Goal: Check status: Check status

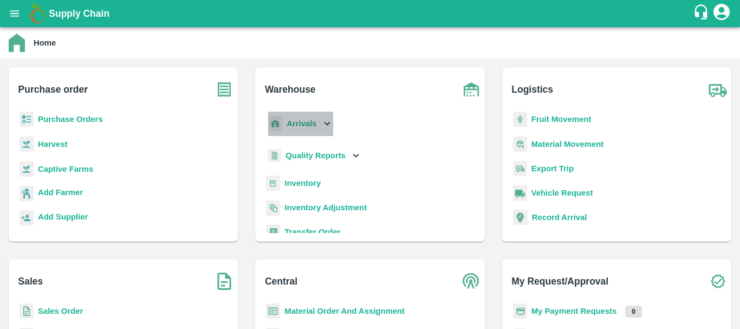
click at [298, 123] on b "Arrivals" at bounding box center [301, 123] width 30 height 9
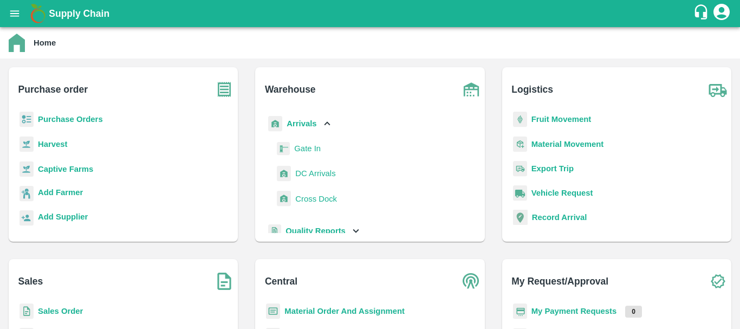
click at [309, 173] on span "DC Arrivals" at bounding box center [315, 173] width 40 height 12
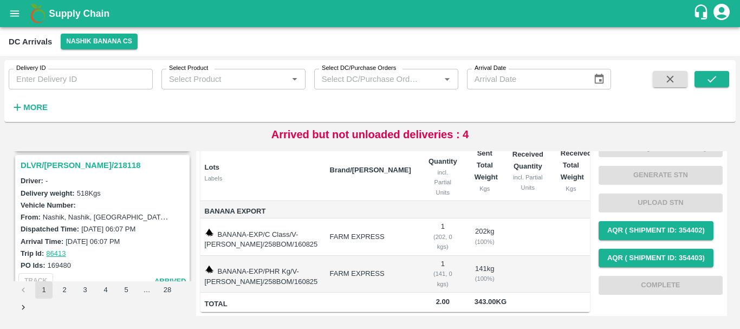
scroll to position [1383, 0]
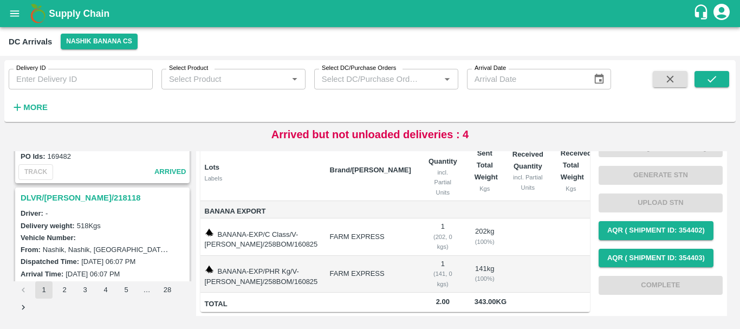
click at [89, 196] on h3 "DLVR/NASH/218118" at bounding box center [104, 198] width 167 height 14
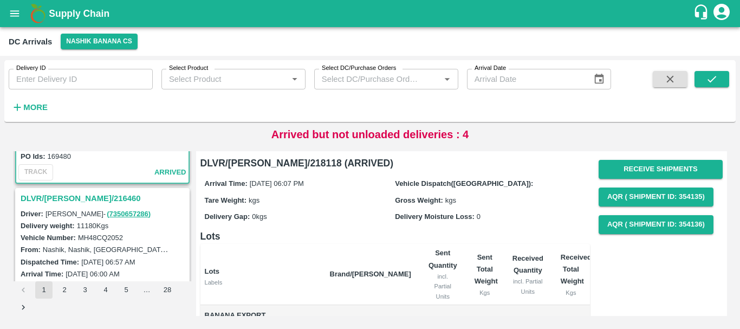
scroll to position [1525, 0]
click at [55, 195] on h3 "DLVR/[PERSON_NAME]/216460" at bounding box center [104, 198] width 167 height 14
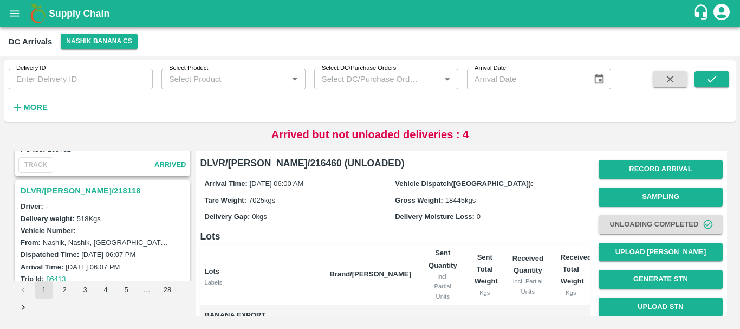
click at [66, 191] on h3 "DLVR/NASH/218118" at bounding box center [104, 191] width 167 height 14
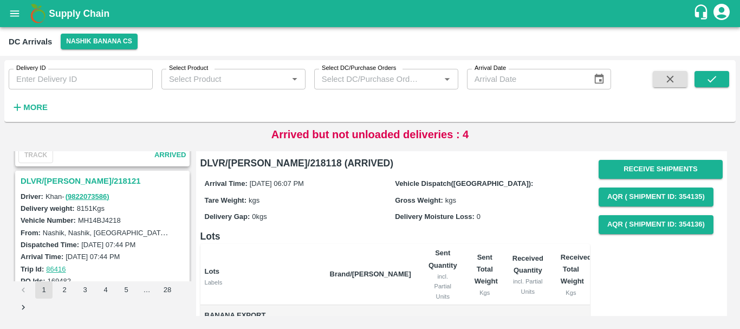
click at [72, 180] on h3 "DLVR/NASH/218121" at bounding box center [104, 181] width 167 height 14
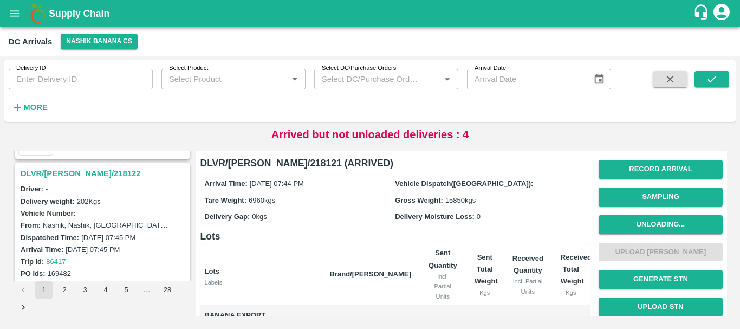
click at [74, 174] on h3 "DLVR/NASH/218122" at bounding box center [104, 173] width 167 height 14
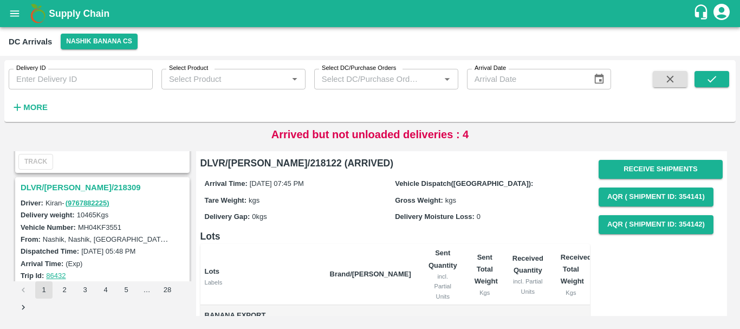
click at [86, 188] on h3 "DLVR/NASH/218309" at bounding box center [104, 187] width 167 height 14
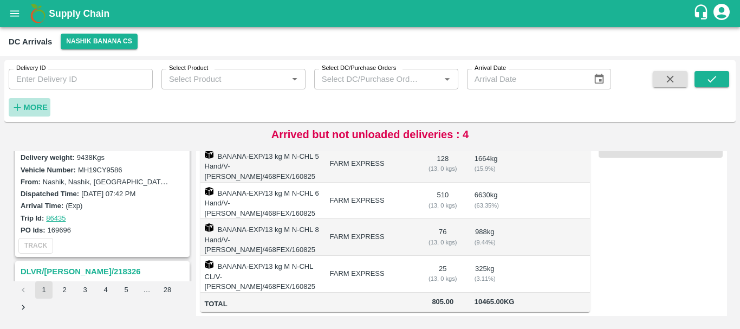
click at [44, 108] on strong "More" at bounding box center [35, 107] width 24 height 9
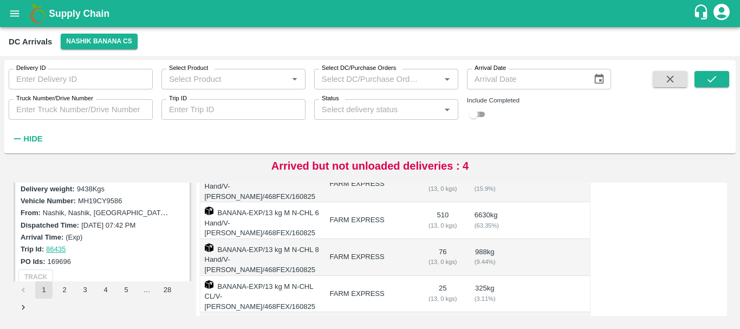
click at [485, 115] on input "checkbox" at bounding box center [473, 114] width 39 height 13
checkbox input "true"
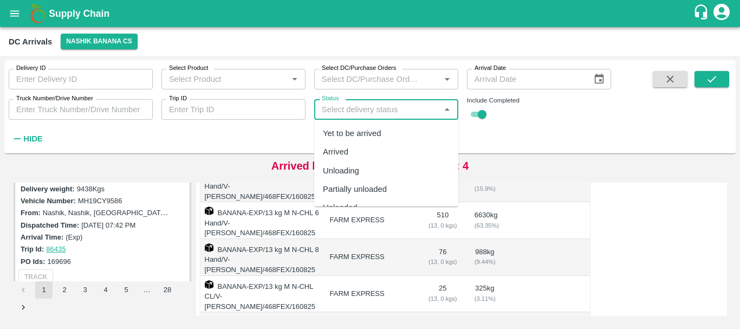
click at [421, 115] on input "Status" at bounding box center [377, 109] width 120 height 14
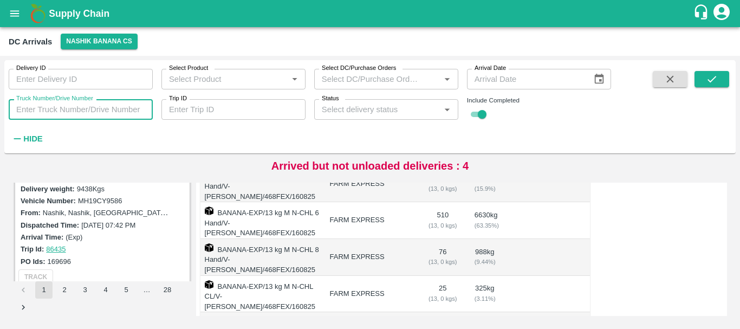
click at [40, 108] on input "Truck Number/Drive Number" at bounding box center [81, 109] width 144 height 21
type input "4218"
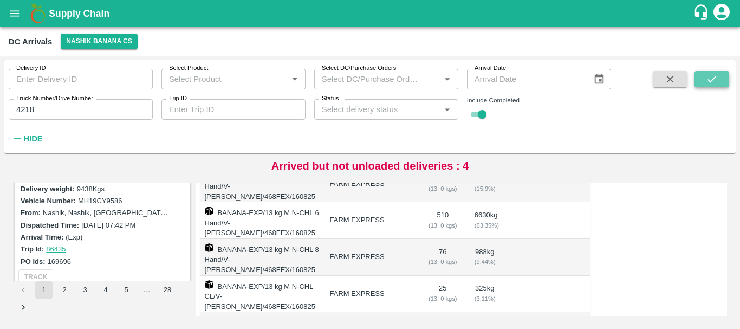
click at [701, 80] on button "submit" at bounding box center [711, 79] width 35 height 16
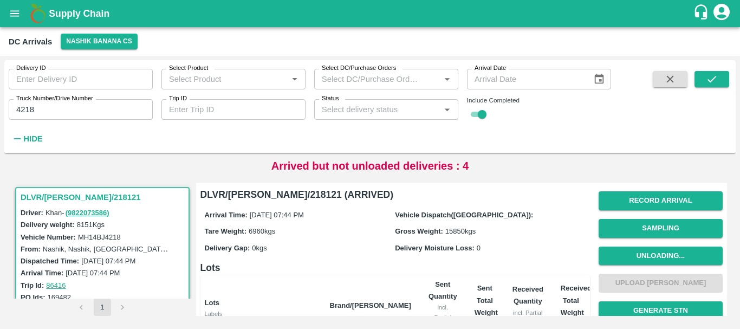
click at [77, 200] on h3 "DLVR/NASH/218121" at bounding box center [104, 197] width 167 height 14
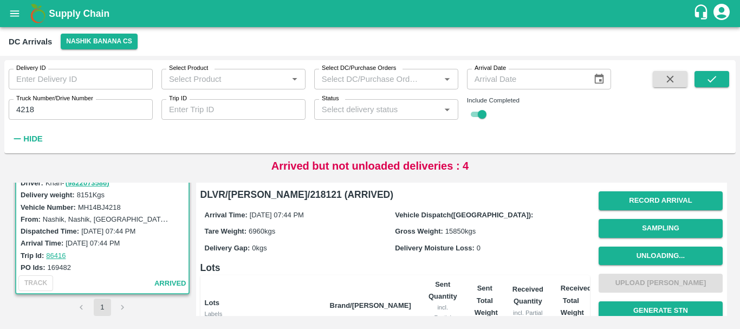
click at [372, 258] on div "Arrival Time: 15 Aug 2025, 07:44 PM Vehicle Dispatch(DC): Tare Weight: 6960 kgs…" at bounding box center [394, 231] width 389 height 58
click at [642, 201] on button "Record Arrival" at bounding box center [660, 200] width 124 height 19
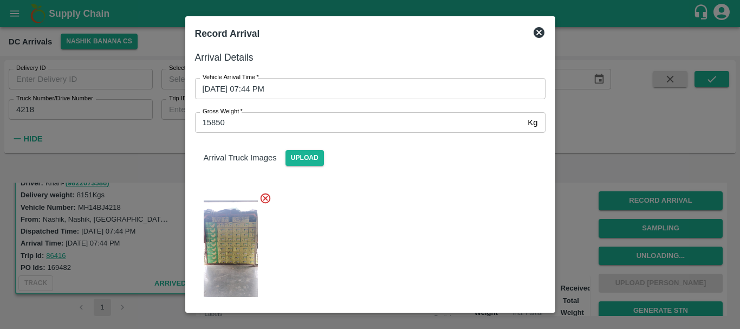
click at [601, 201] on div at bounding box center [370, 164] width 740 height 329
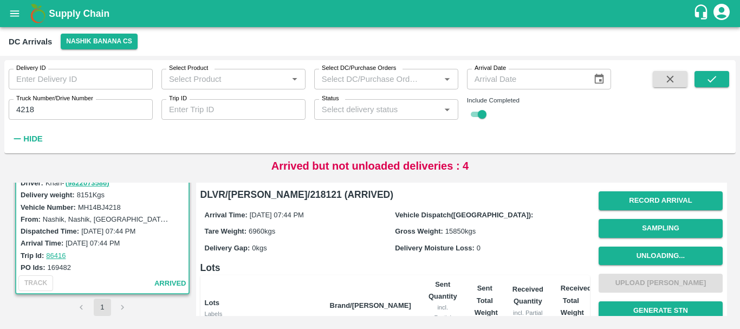
click at [627, 277] on div "Record Arrival Sampling Unloading... Upload Tare Weight Generate STN Upload STN…" at bounding box center [660, 297] width 124 height 220
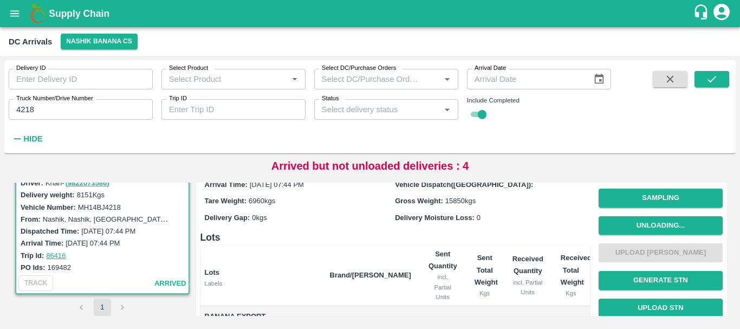
scroll to position [31, 0]
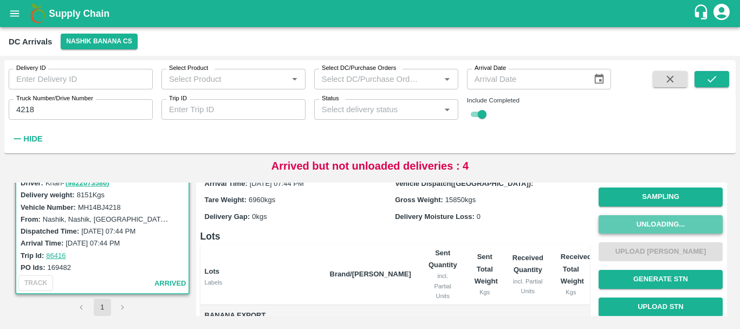
click at [632, 222] on button "Unloading..." at bounding box center [660, 224] width 124 height 19
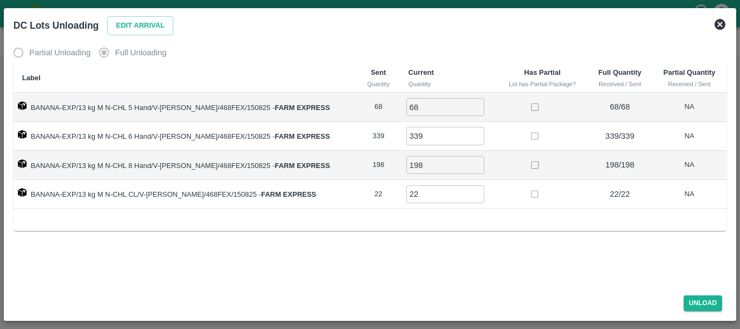
click at [107, 50] on label "Full Unloading" at bounding box center [129, 53] width 73 height 22
click at [718, 24] on icon at bounding box center [719, 24] width 13 height 13
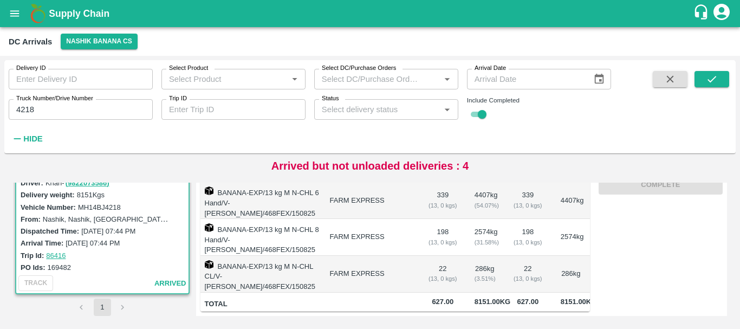
scroll to position [0, 0]
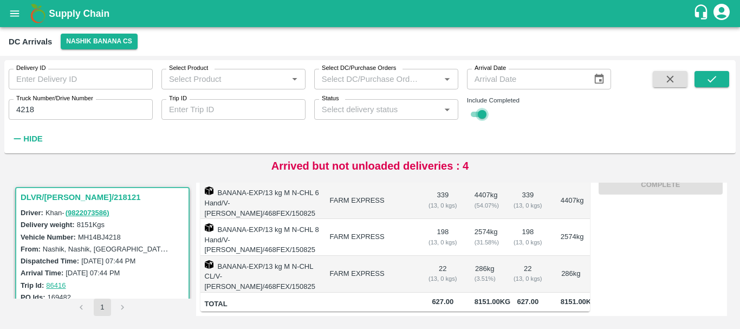
click at [477, 111] on input "checkbox" at bounding box center [481, 114] width 39 height 13
checkbox input "false"
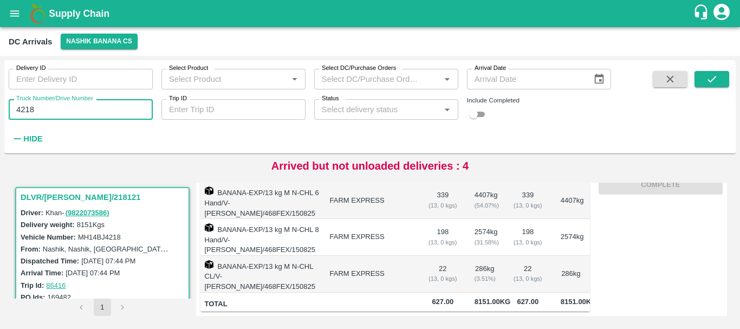
click at [64, 110] on input "4218" at bounding box center [81, 109] width 144 height 21
type input "4"
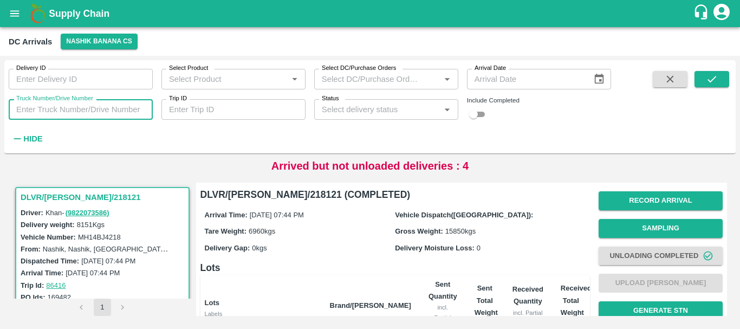
scroll to position [219, 0]
click at [406, 214] on label "Vehicle Dispatch(DC):" at bounding box center [464, 215] width 138 height 8
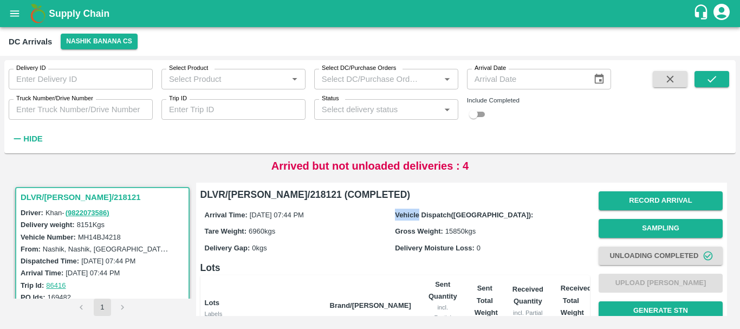
click at [406, 214] on label "Vehicle Dispatch(DC):" at bounding box center [464, 215] width 138 height 8
click at [424, 214] on label "Vehicle Dispatch(DC):" at bounding box center [464, 215] width 138 height 8
click at [424, 231] on label "Gross Weight:" at bounding box center [419, 231] width 48 height 8
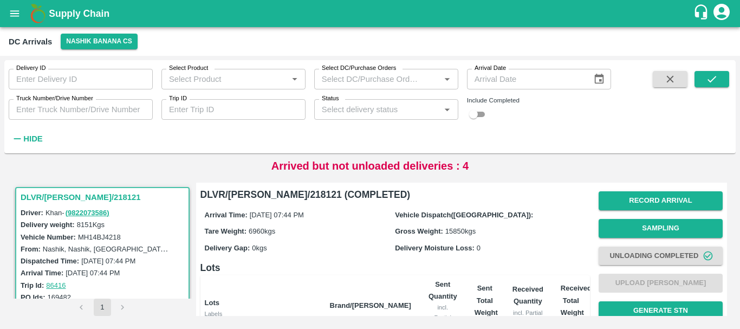
click at [399, 233] on label "Gross Weight:" at bounding box center [419, 231] width 48 height 8
click at [401, 250] on label "Delivery Moisture Loss:" at bounding box center [435, 248] width 80 height 8
click at [435, 249] on label "Delivery Moisture Loss:" at bounding box center [435, 248] width 80 height 8
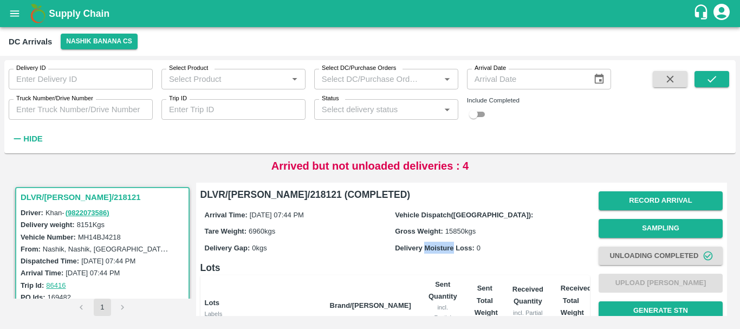
click at [435, 249] on label "Delivery Moisture Loss:" at bounding box center [435, 248] width 80 height 8
click at [463, 250] on label "Delivery Moisture Loss:" at bounding box center [435, 248] width 80 height 8
click at [423, 233] on label "Gross Weight:" at bounding box center [419, 231] width 48 height 8
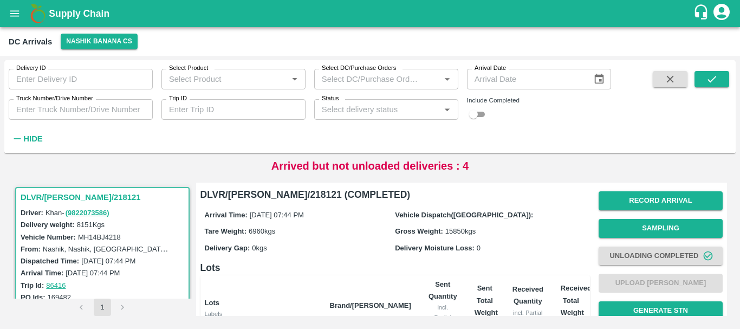
click at [408, 232] on label "Gross Weight:" at bounding box center [419, 231] width 48 height 8
click at [411, 213] on label "Vehicle Dispatch(DC):" at bounding box center [464, 215] width 138 height 8
click at [437, 215] on label "Vehicle Dispatch(DC):" at bounding box center [464, 215] width 138 height 8
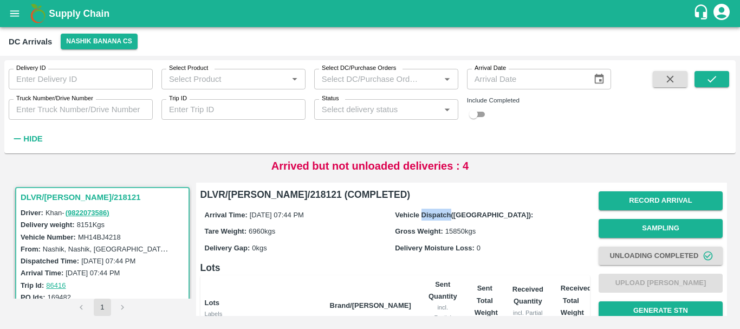
click at [437, 215] on label "Vehicle Dispatch(DC):" at bounding box center [464, 215] width 138 height 8
click at [409, 231] on label "Gross Weight:" at bounding box center [419, 231] width 48 height 8
click at [429, 230] on label "Gross Weight:" at bounding box center [419, 231] width 48 height 8
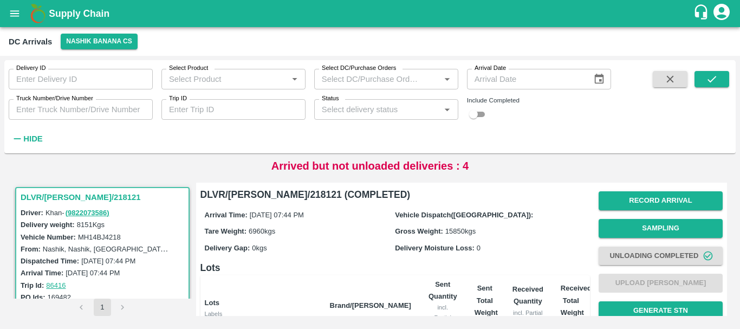
click at [400, 248] on label "Delivery Moisture Loss:" at bounding box center [435, 248] width 80 height 8
click at [438, 247] on label "Delivery Moisture Loss:" at bounding box center [435, 248] width 80 height 8
click at [403, 229] on label "Gross Weight:" at bounding box center [419, 231] width 48 height 8
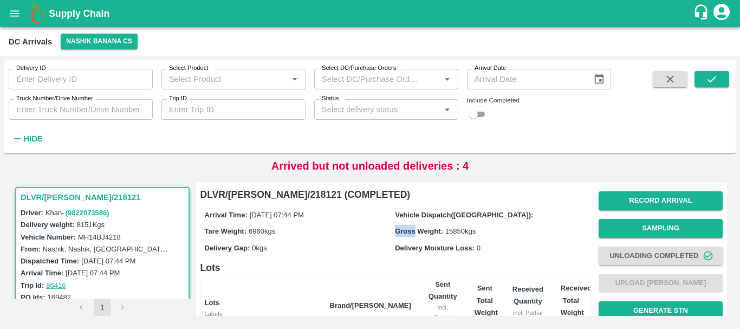
click at [403, 229] on label "Gross Weight:" at bounding box center [419, 231] width 48 height 8
click at [422, 231] on label "Gross Weight:" at bounding box center [419, 231] width 48 height 8
click at [412, 216] on label "Vehicle Dispatch(DC):" at bounding box center [464, 215] width 138 height 8
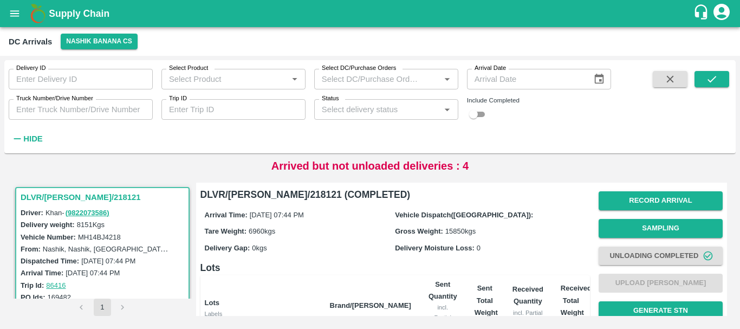
click at [425, 215] on label "Vehicle Dispatch(DC):" at bounding box center [464, 215] width 138 height 8
click at [403, 216] on label "Vehicle Dispatch(DC):" at bounding box center [464, 215] width 138 height 8
click at [403, 232] on label "Gross Weight:" at bounding box center [419, 231] width 48 height 8
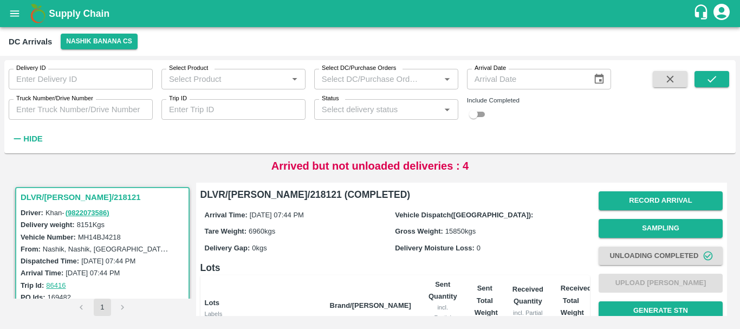
click at [403, 232] on label "Gross Weight:" at bounding box center [419, 231] width 48 height 8
click at [428, 231] on label "Gross Weight:" at bounding box center [419, 231] width 48 height 8
click at [431, 246] on label "Delivery Moisture Loss:" at bounding box center [435, 248] width 80 height 8
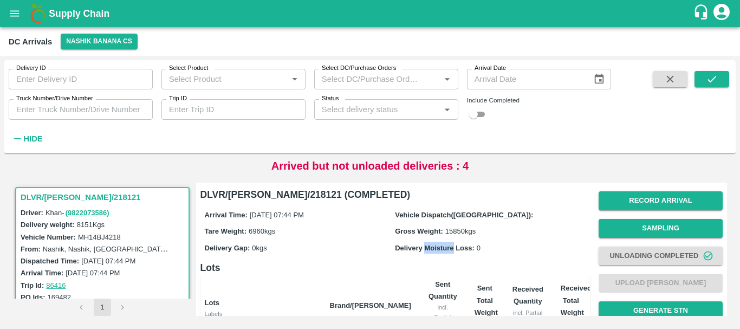
click at [431, 246] on label "Delivery Moisture Loss:" at bounding box center [435, 248] width 80 height 8
click at [412, 248] on label "Delivery Moisture Loss:" at bounding box center [435, 248] width 80 height 8
click at [408, 230] on label "Gross Weight:" at bounding box center [419, 231] width 48 height 8
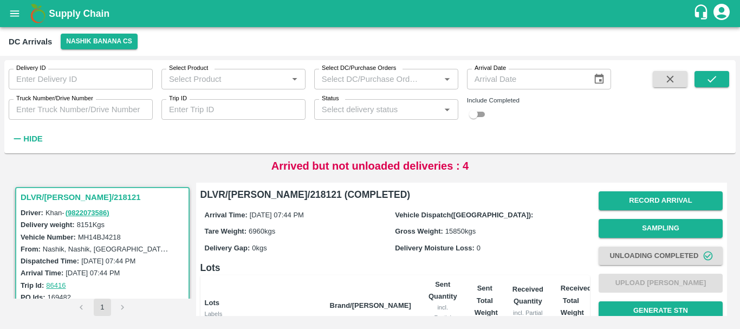
click at [429, 230] on label "Gross Weight:" at bounding box center [419, 231] width 48 height 8
click at [410, 216] on label "Vehicle Dispatch(DC):" at bounding box center [464, 215] width 138 height 8
click at [430, 213] on label "Vehicle Dispatch(DC):" at bounding box center [464, 215] width 138 height 8
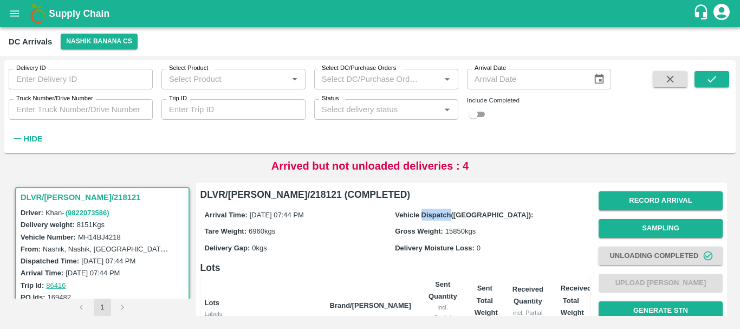
click at [430, 213] on label "Vehicle Dispatch(DC):" at bounding box center [464, 215] width 138 height 8
click at [426, 230] on label "Gross Weight:" at bounding box center [419, 231] width 48 height 8
click at [377, 230] on div "Tare Weight: 6960 kgs" at bounding box center [300, 231] width 191 height 12
click at [398, 233] on label "Gross Weight:" at bounding box center [419, 231] width 48 height 8
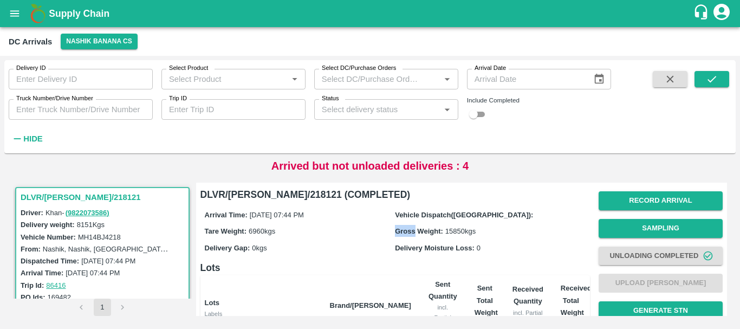
click at [398, 233] on label "Gross Weight:" at bounding box center [419, 231] width 48 height 8
click at [402, 248] on label "Delivery Moisture Loss:" at bounding box center [435, 248] width 80 height 8
click at [435, 250] on label "Delivery Moisture Loss:" at bounding box center [435, 248] width 80 height 8
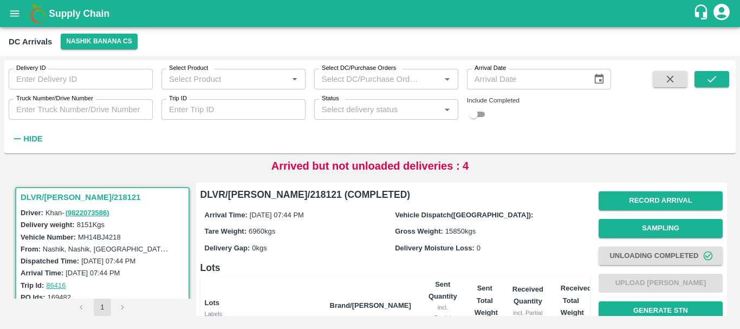
click at [429, 233] on label "Gross Weight:" at bounding box center [419, 231] width 48 height 8
click at [408, 232] on label "Gross Weight:" at bounding box center [419, 231] width 48 height 8
click at [406, 213] on label "Vehicle Dispatch(DC):" at bounding box center [464, 215] width 138 height 8
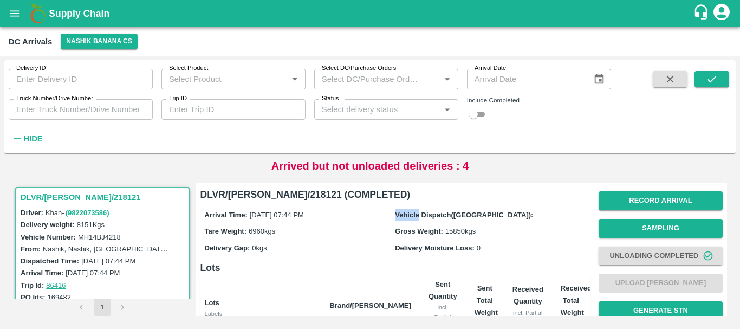
click at [406, 213] on label "Vehicle Dispatch(DC):" at bounding box center [464, 215] width 138 height 8
click at [429, 213] on label "Vehicle Dispatch(DC):" at bounding box center [464, 215] width 138 height 8
click at [429, 228] on label "Gross Weight:" at bounding box center [419, 231] width 48 height 8
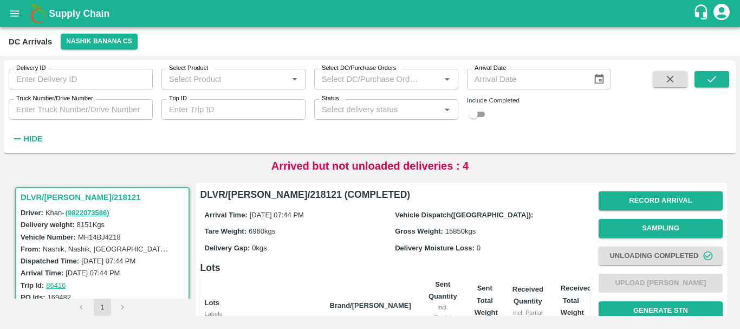
click at [405, 228] on label "Gross Weight:" at bounding box center [419, 231] width 48 height 8
click at [404, 252] on div "Delivery Moisture Loss: 0" at bounding box center [490, 247] width 191 height 12
click at [439, 248] on label "Delivery Moisture Loss:" at bounding box center [435, 248] width 80 height 8
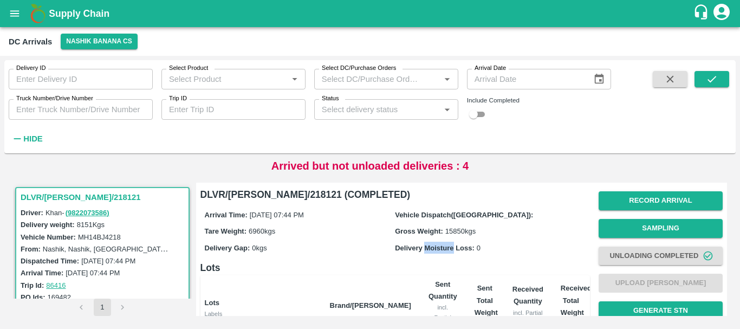
click at [439, 248] on label "Delivery Moisture Loss:" at bounding box center [435, 248] width 80 height 8
click at [341, 270] on h6 "Lots" at bounding box center [394, 267] width 389 height 15
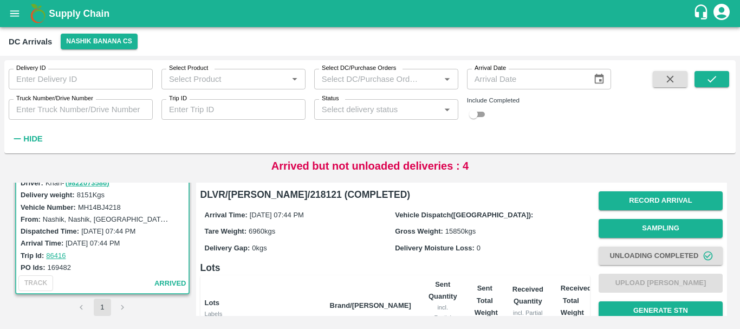
scroll to position [0, 0]
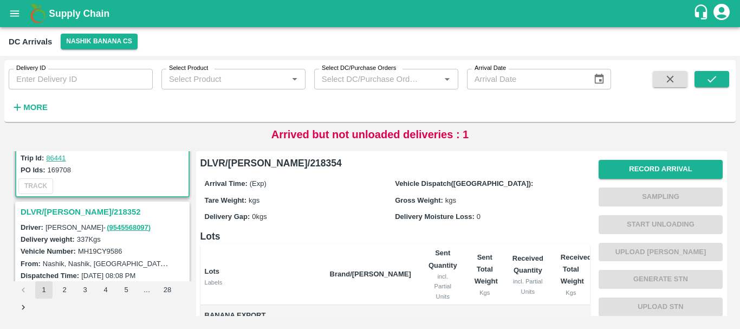
scroll to position [96, 0]
click at [80, 210] on h3 "DLVR/NASH/218352" at bounding box center [104, 211] width 167 height 14
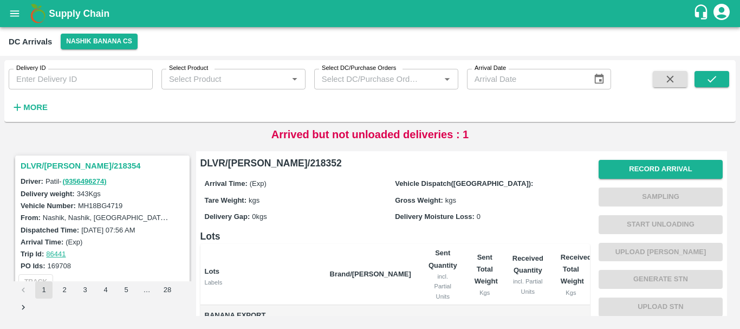
click at [68, 165] on h3 "DLVR/NASH/218354" at bounding box center [104, 166] width 167 height 14
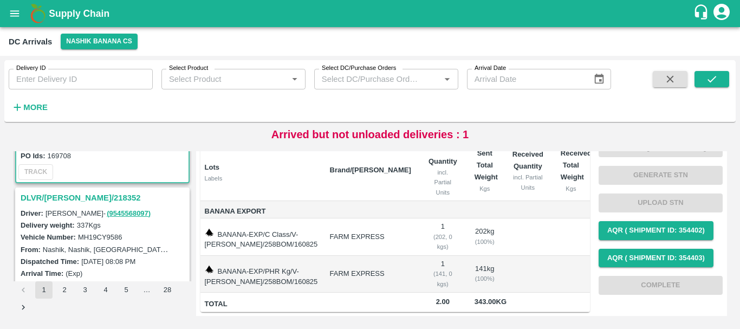
scroll to position [110, 0]
click at [90, 198] on h3 "DLVR/NASH/218352" at bounding box center [104, 197] width 167 height 14
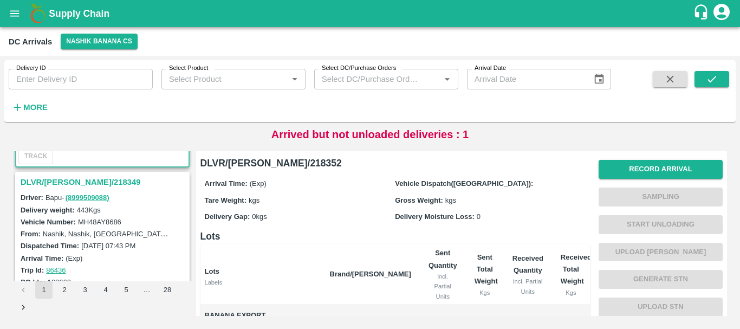
scroll to position [267, 0]
click at [73, 181] on h3 "DLVR/NASH/218349" at bounding box center [104, 181] width 167 height 14
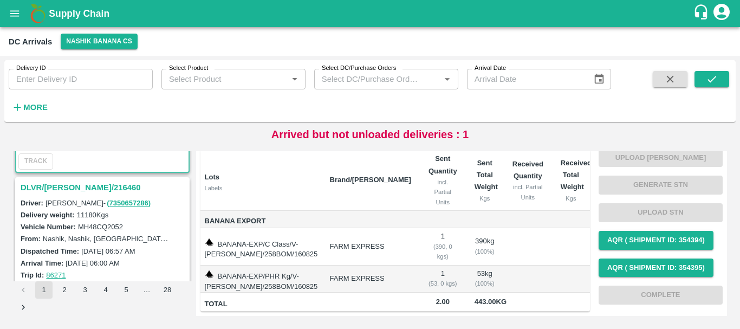
scroll to position [402, 0]
click at [77, 190] on h3 "DLVR/NASH/216460" at bounding box center [104, 188] width 167 height 14
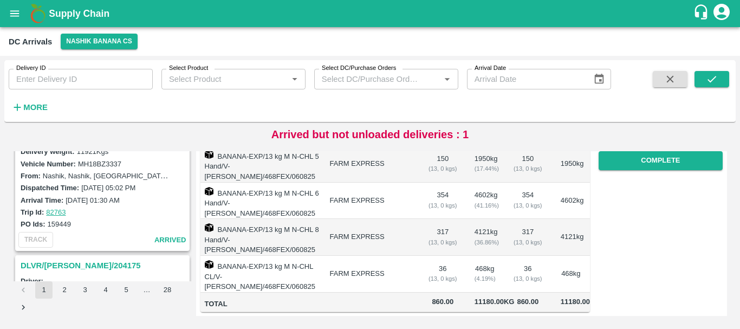
click at [113, 236] on div "TRACK arrived" at bounding box center [102, 240] width 172 height 20
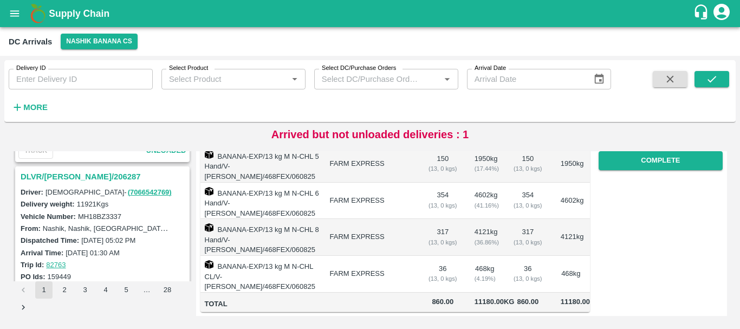
click at [60, 178] on h3 "DLVR/NASH/206287" at bounding box center [104, 176] width 167 height 14
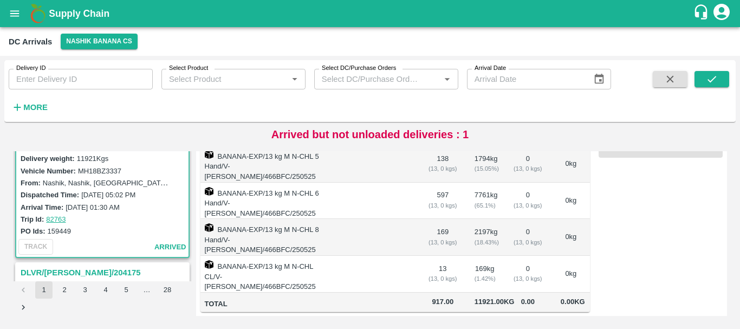
scroll to position [1027, 0]
click at [61, 228] on label "159449" at bounding box center [59, 229] width 23 height 8
click at [92, 228] on div "PO Ids: 159449" at bounding box center [104, 229] width 167 height 12
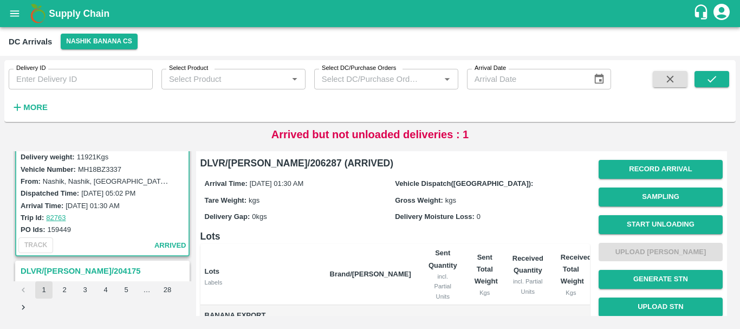
scroll to position [214, 0]
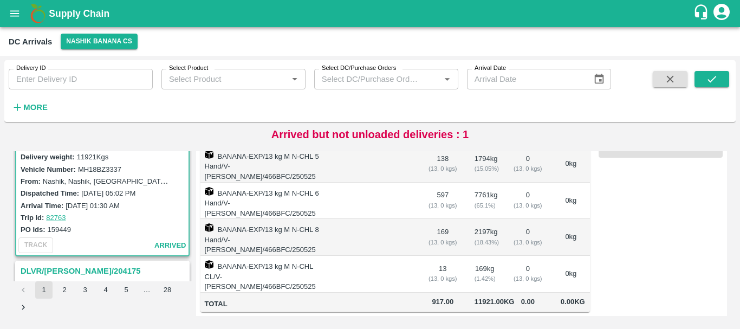
click at [90, 225] on div "PO Ids: 159449" at bounding box center [104, 229] width 167 height 12
click at [56, 228] on label "159449" at bounding box center [59, 229] width 23 height 8
click at [112, 225] on div "PO Ids: 159449" at bounding box center [104, 229] width 167 height 12
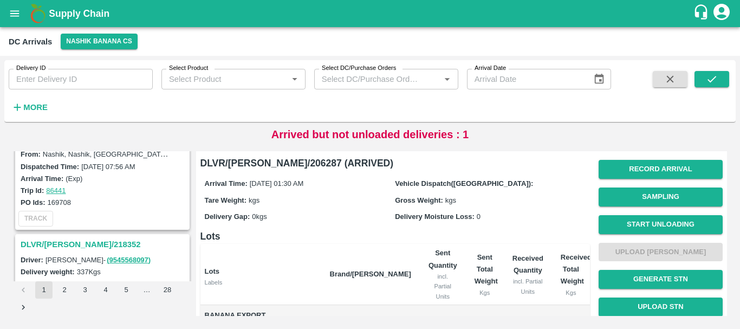
scroll to position [0, 0]
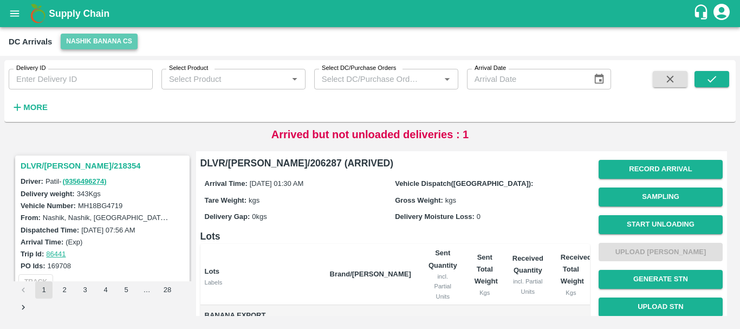
click at [91, 47] on button "Nashik Banana CS" at bounding box center [99, 42] width 77 height 16
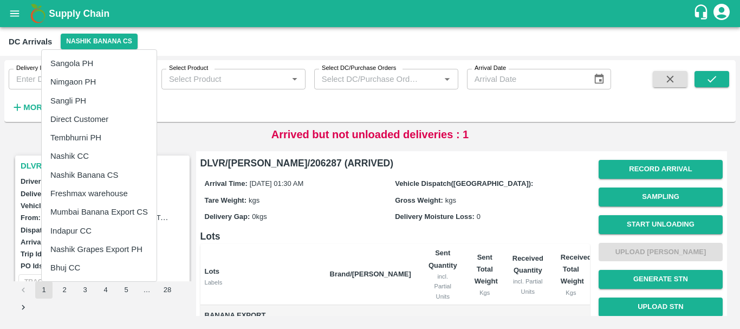
click at [87, 136] on li "Tembhurni PH" at bounding box center [99, 137] width 115 height 18
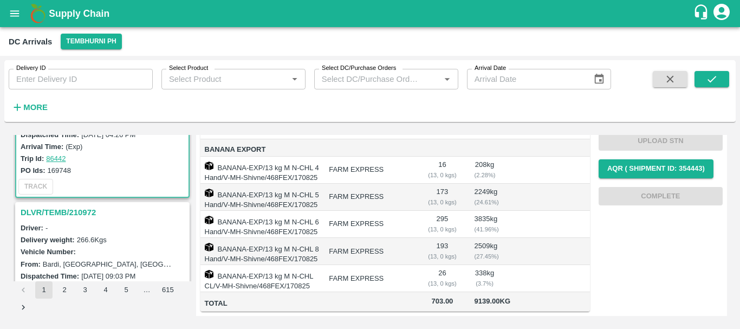
scroll to position [80, 0]
click at [75, 210] on h3 "DLVR/TEMB/210972" at bounding box center [104, 212] width 167 height 14
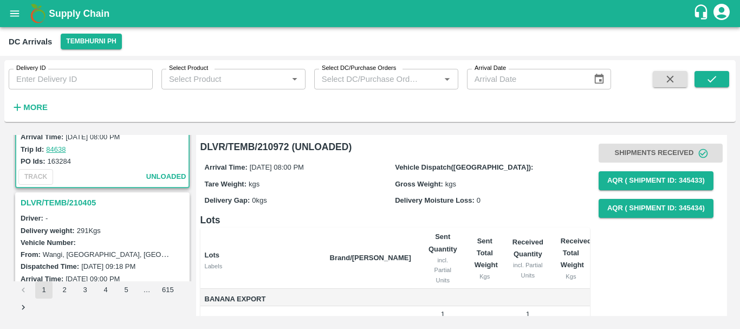
scroll to position [232, 0]
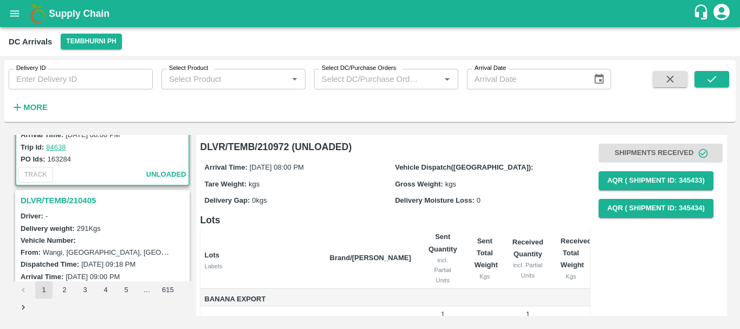
click at [73, 201] on h3 "DLVR/TEMB/210405" at bounding box center [104, 200] width 167 height 14
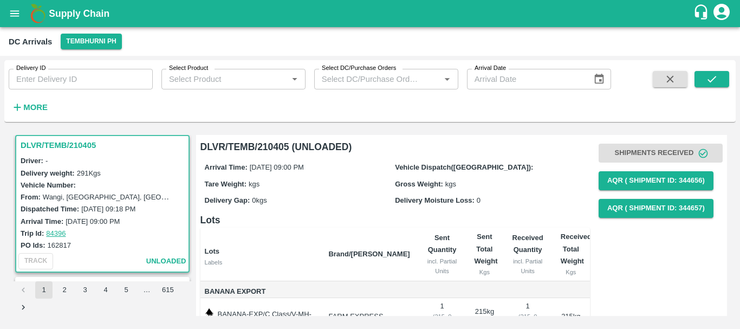
scroll to position [87, 0]
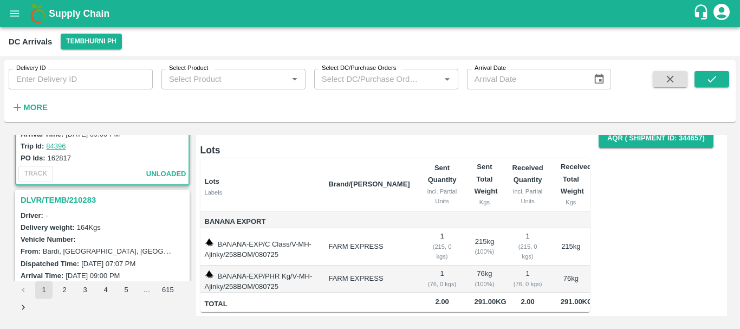
click at [67, 201] on h3 "DLVR/TEMB/210283" at bounding box center [104, 200] width 167 height 14
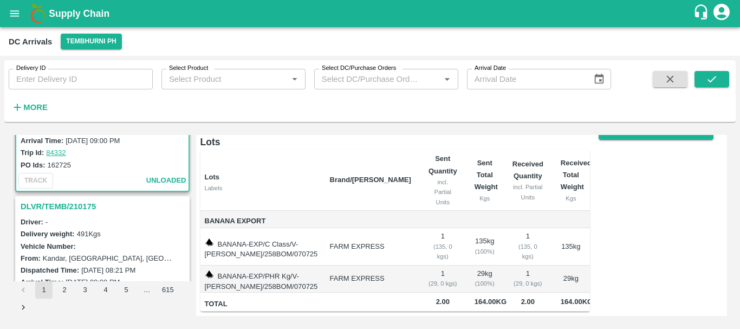
click at [72, 207] on h3 "DLVR/TEMB/210175" at bounding box center [104, 206] width 167 height 14
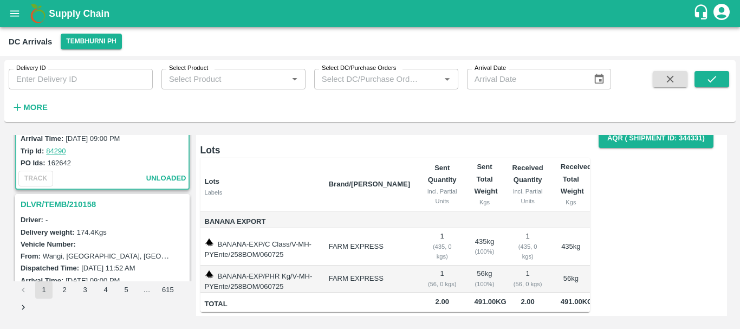
click at [61, 207] on h3 "DLVR/TEMB/210158" at bounding box center [104, 204] width 167 height 14
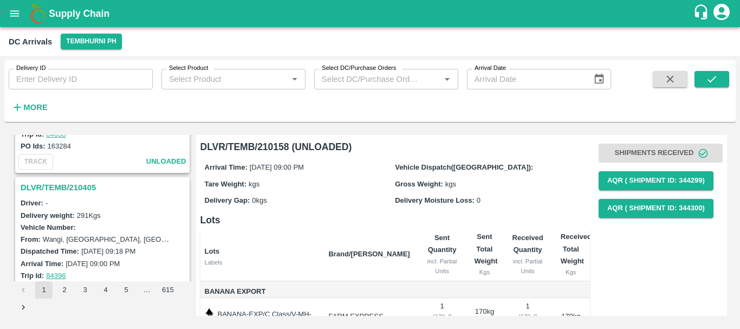
click at [73, 187] on h3 "DLVR/TEMB/210405" at bounding box center [104, 187] width 167 height 14
drag, startPoint x: 76, startPoint y: 177, endPoint x: 78, endPoint y: 187, distance: 10.5
click at [78, 187] on div "DLVR/TEMB/210972" at bounding box center [102, 186] width 172 height 18
click at [78, 187] on h3 "DLVR/TEMB/210972" at bounding box center [104, 186] width 167 height 14
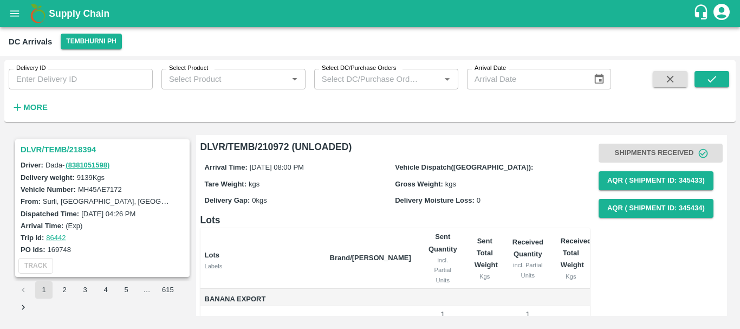
click at [69, 147] on h3 "DLVR/TEMB/218394" at bounding box center [104, 149] width 167 height 14
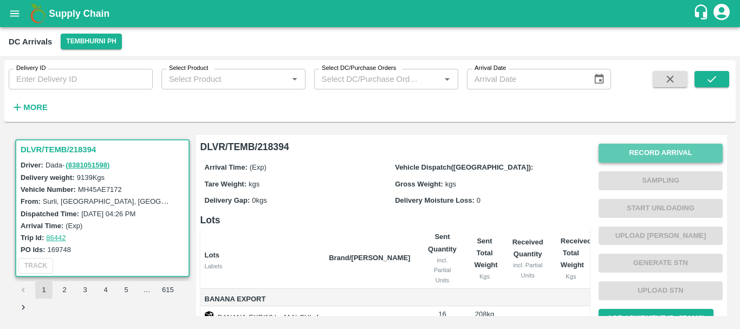
click at [639, 153] on button "Record Arrival" at bounding box center [660, 152] width 124 height 19
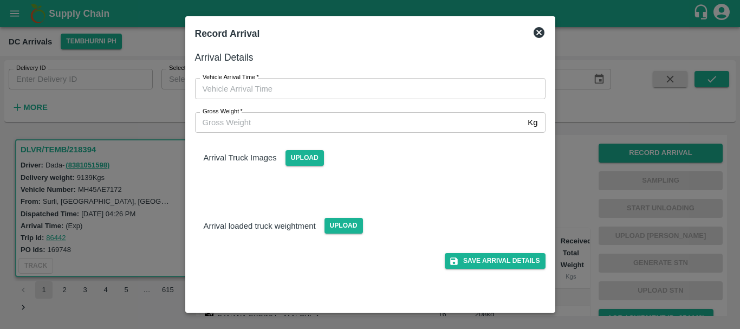
type input "DD/MM/YYYY hh:mm aa"
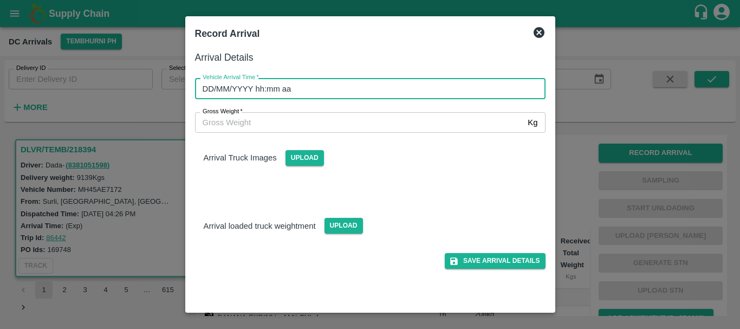
click at [365, 95] on input "DD/MM/YYYY hh:mm aa" at bounding box center [366, 88] width 343 height 21
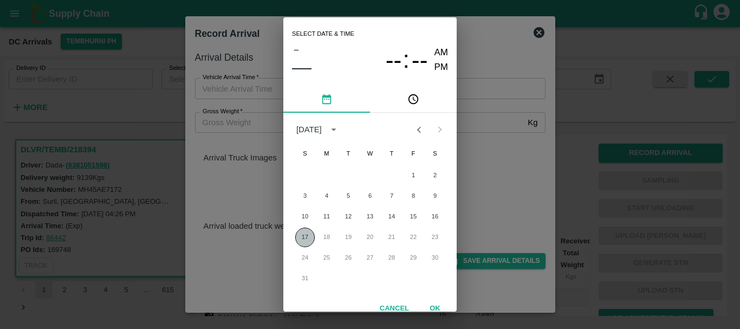
click at [304, 235] on button "17" at bounding box center [304, 236] width 19 height 19
type input "17/08/2025 12:00 AM"
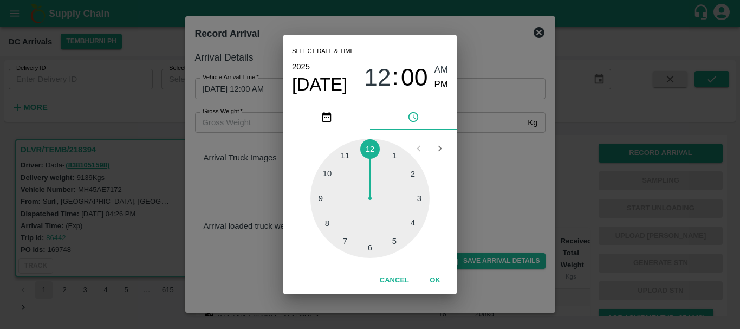
click at [624, 178] on div "Select date & time 2025 Aug 17 12 : 00 AM PM 1 2 3 4 5 6 7 8 9 10 11 12 Cancel …" at bounding box center [370, 164] width 740 height 329
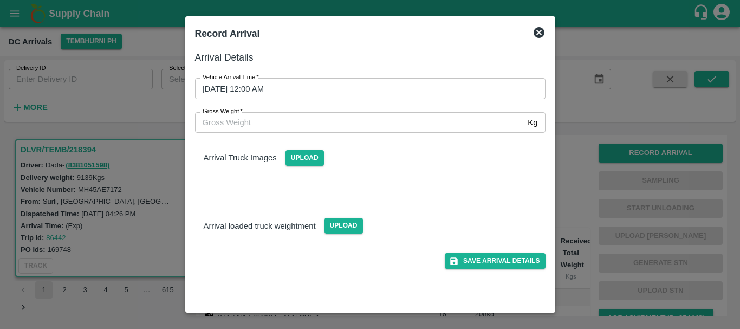
click at [588, 207] on div at bounding box center [370, 164] width 740 height 329
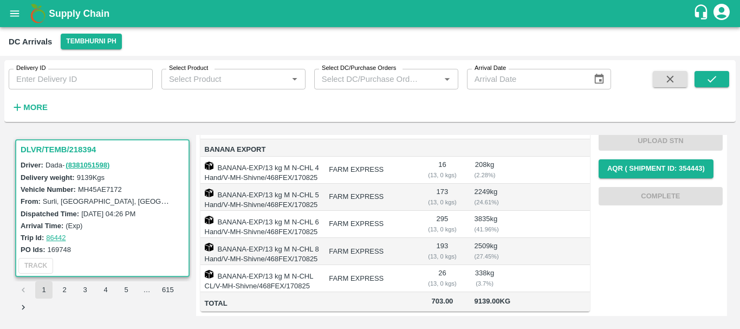
click at [397, 265] on td "FARM EXPRESS" at bounding box center [369, 278] width 99 height 27
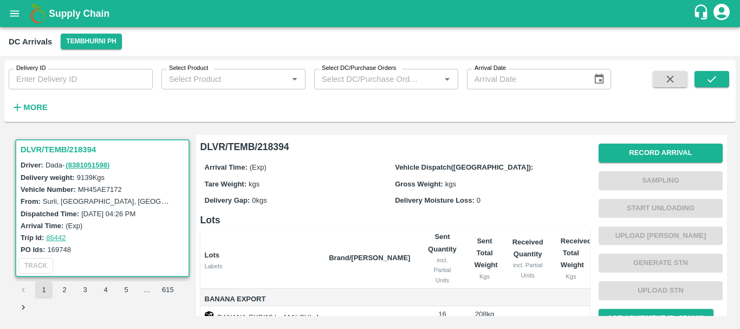
scroll to position [208, 0]
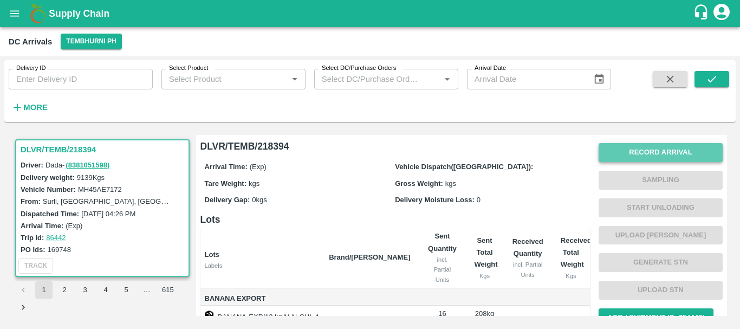
click at [638, 156] on button "Record Arrival" at bounding box center [660, 152] width 124 height 19
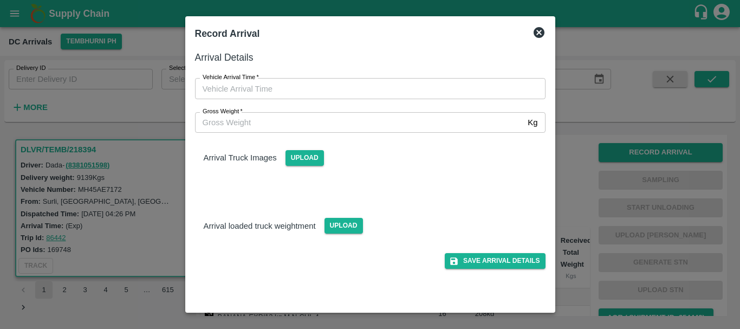
type input "DD/MM/YYYY hh:mm aa"
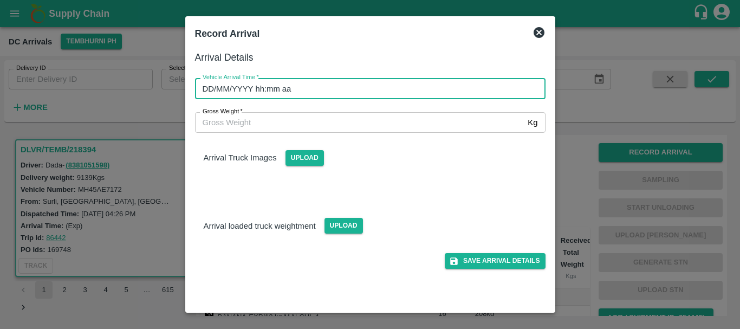
click at [339, 86] on input "DD/MM/YYYY hh:mm aa" at bounding box center [366, 88] width 343 height 21
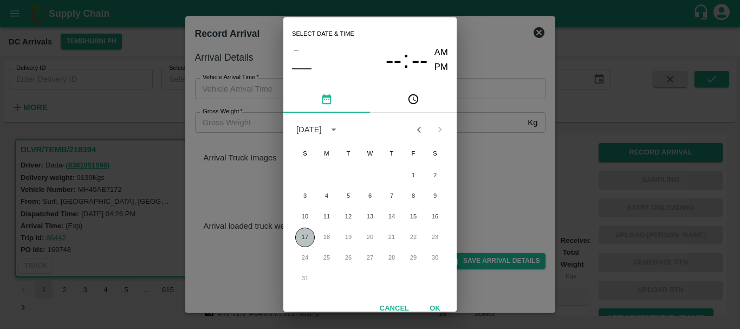
click at [303, 235] on button "17" at bounding box center [304, 236] width 19 height 19
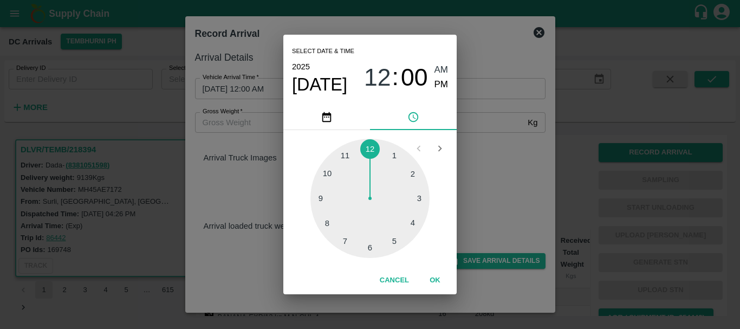
click at [423, 201] on div at bounding box center [369, 198] width 119 height 119
click at [390, 246] on div at bounding box center [369, 198] width 119 height 119
drag, startPoint x: 448, startPoint y: 91, endPoint x: 439, endPoint y: 77, distance: 16.1
click at [439, 77] on div "Select date & time 2025 Aug 17 03 : 26 AM PM" at bounding box center [369, 69] width 173 height 69
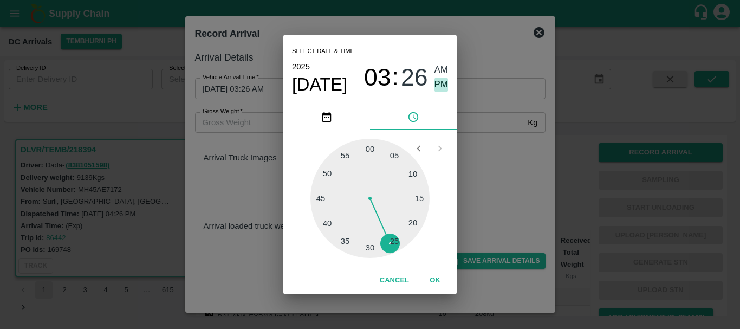
click at [439, 77] on span "PM" at bounding box center [441, 84] width 14 height 15
type input "17/08/2025 03:26 PM"
click at [471, 126] on div "Select date & time 2025 Aug 17 03 : 26 AM PM 05 10 15 20 25 30 35 40 45 50 55 0…" at bounding box center [370, 164] width 740 height 329
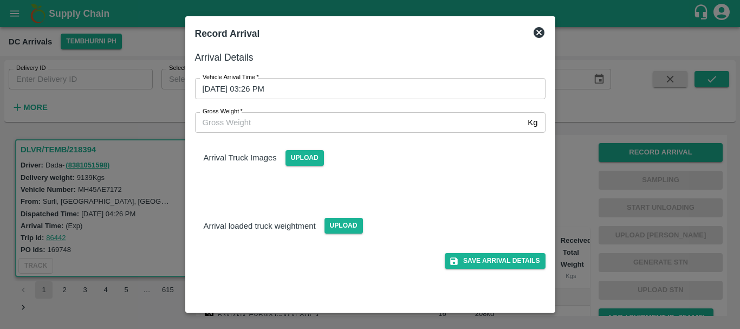
click at [401, 154] on div "Arrival Truck Images Upload" at bounding box center [370, 149] width 368 height 33
click at [300, 157] on span "Upload" at bounding box center [304, 158] width 38 height 16
click at [0, 0] on input "Upload" at bounding box center [0, 0] width 0 height 0
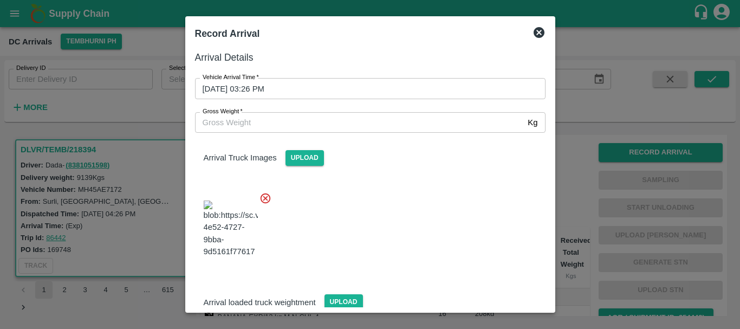
scroll to position [58, 0]
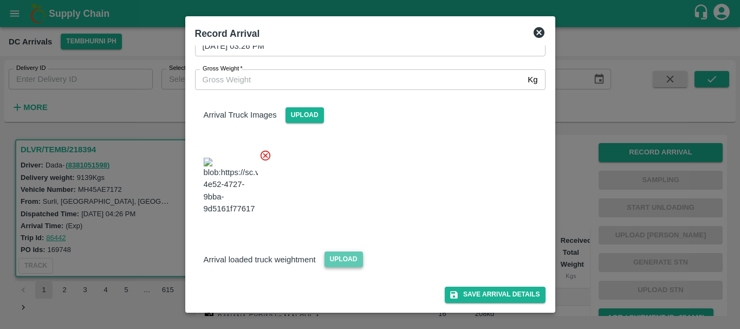
click at [348, 263] on span "Upload" at bounding box center [343, 259] width 38 height 16
click at [0, 0] on input "Upload" at bounding box center [0, 0] width 0 height 0
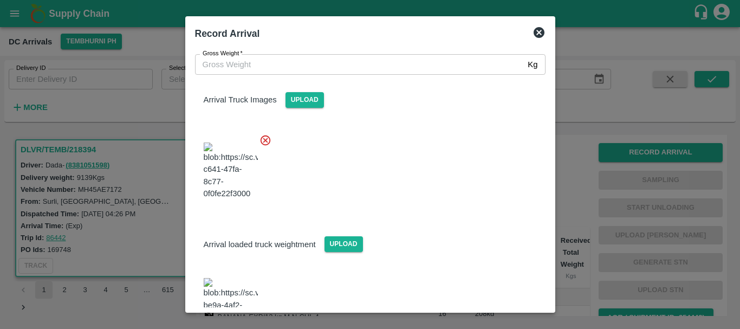
scroll to position [116, 0]
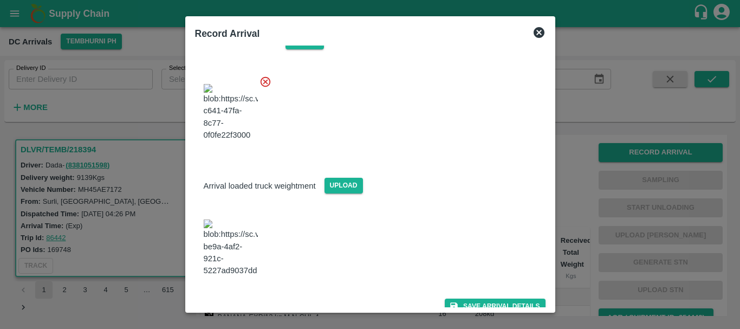
click at [228, 251] on img at bounding box center [231, 247] width 54 height 57
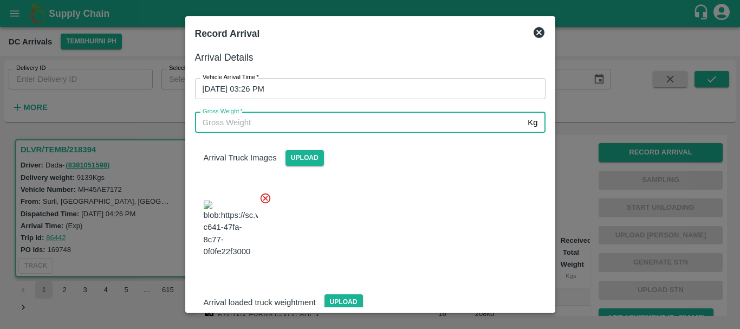
click at [313, 117] on input "Gross Weight   *" at bounding box center [359, 122] width 329 height 21
type input "15860"
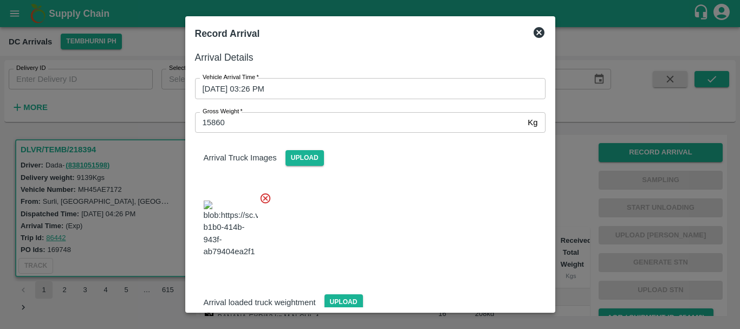
click at [376, 191] on div at bounding box center [365, 225] width 359 height 85
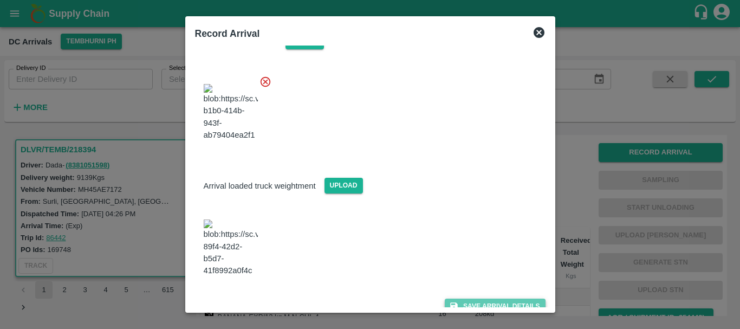
click at [465, 298] on button "Save Arrival Details" at bounding box center [494, 306] width 100 height 16
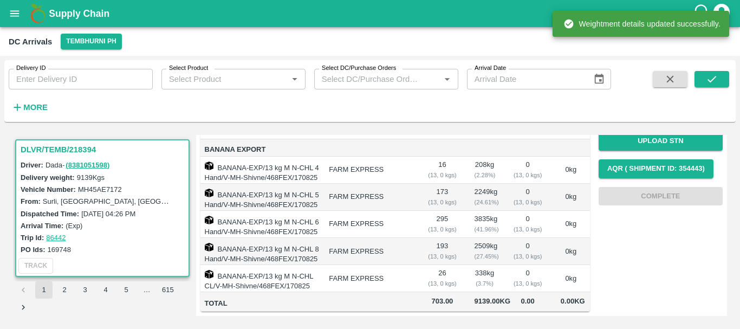
scroll to position [0, 0]
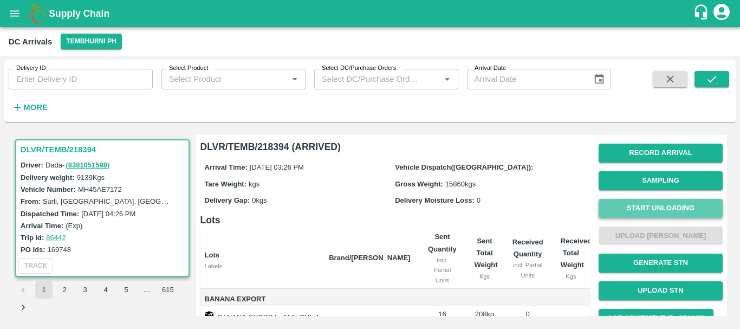
click at [623, 207] on button "Start Unloading" at bounding box center [660, 208] width 124 height 19
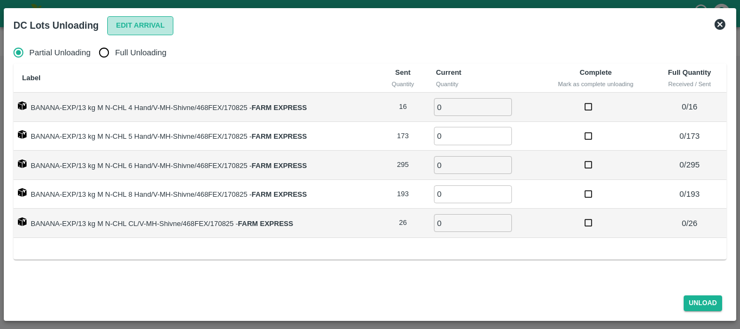
click at [115, 28] on button "Edit Arrival" at bounding box center [140, 25] width 66 height 19
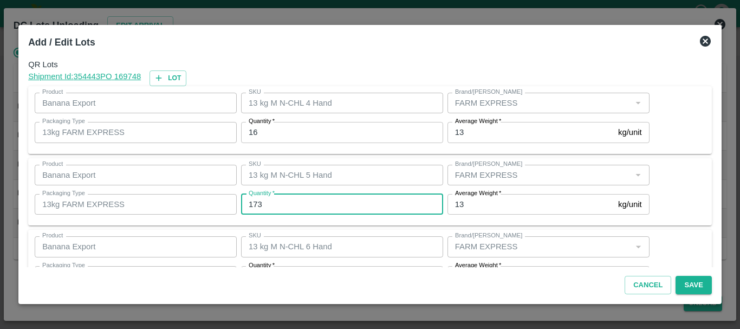
click at [297, 211] on input "173" at bounding box center [342, 204] width 202 height 21
type input "171"
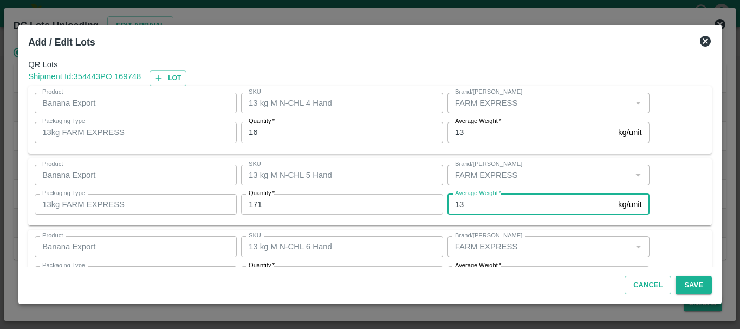
scroll to position [19, 0]
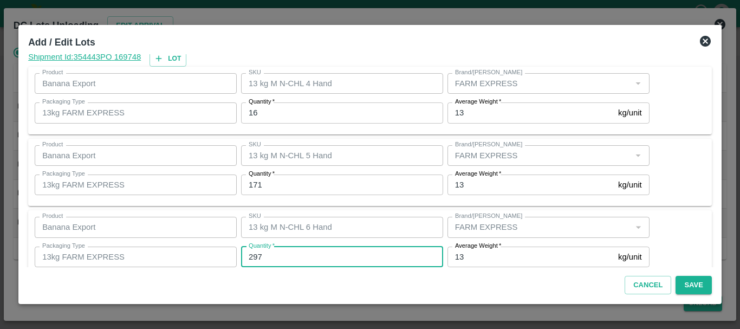
type input "297"
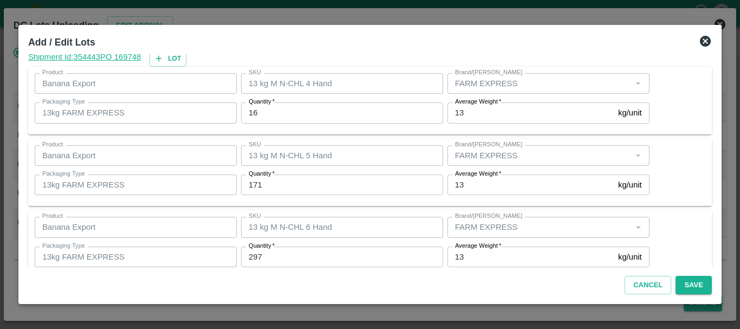
scroll to position [183, 0]
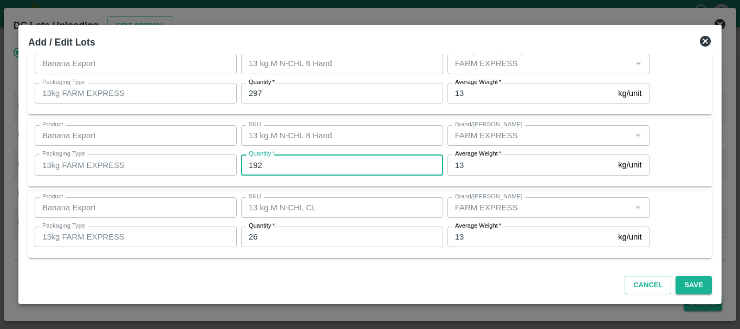
type input "192"
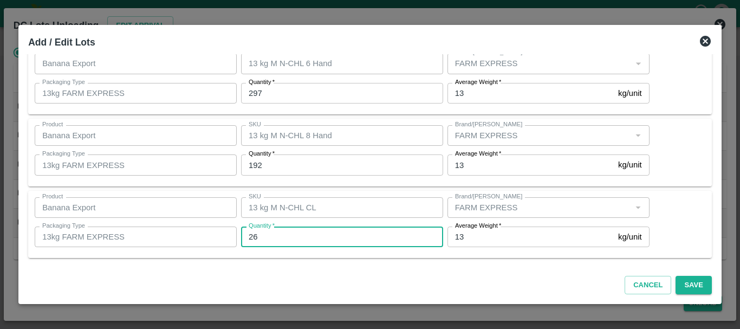
click at [265, 238] on input "26" at bounding box center [342, 236] width 202 height 21
type input "27"
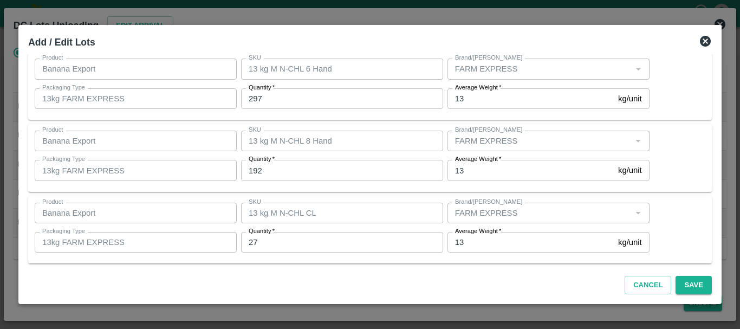
scroll to position [182, 0]
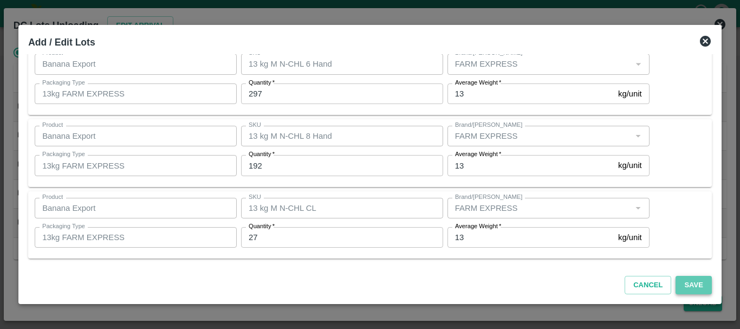
click at [697, 285] on button "Save" at bounding box center [693, 285] width 36 height 19
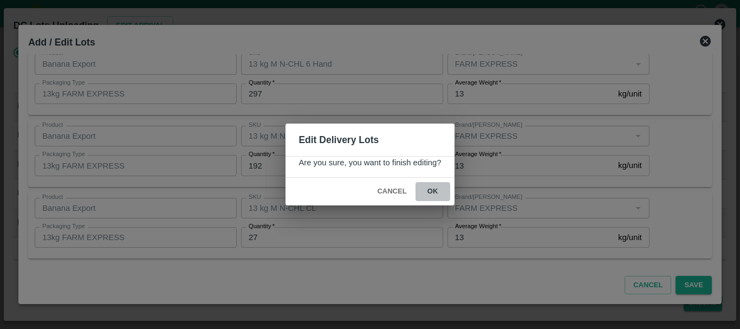
click at [434, 189] on button "ok" at bounding box center [432, 191] width 35 height 19
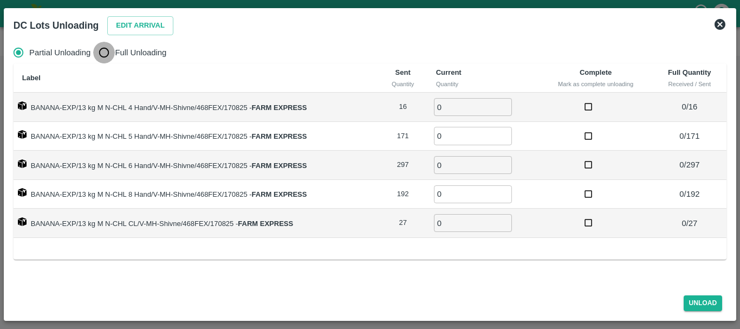
click at [104, 52] on input "Full Unloading" at bounding box center [104, 53] width 22 height 22
radio input "true"
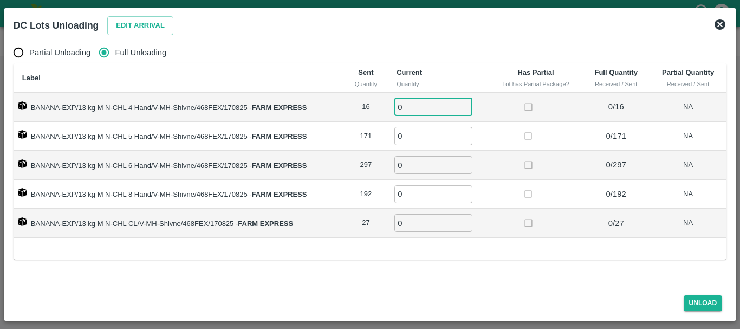
click at [427, 106] on input "0" at bounding box center [433, 107] width 78 height 18
type input "016"
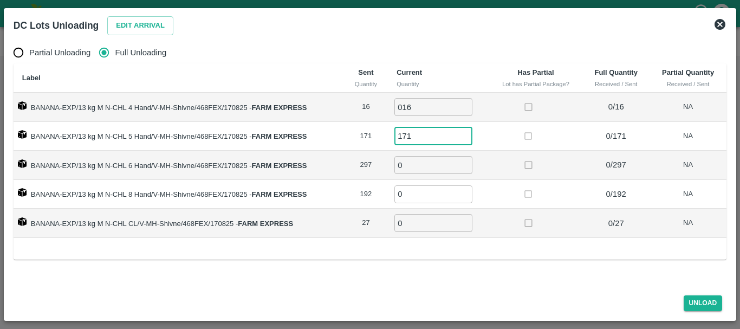
type input "171"
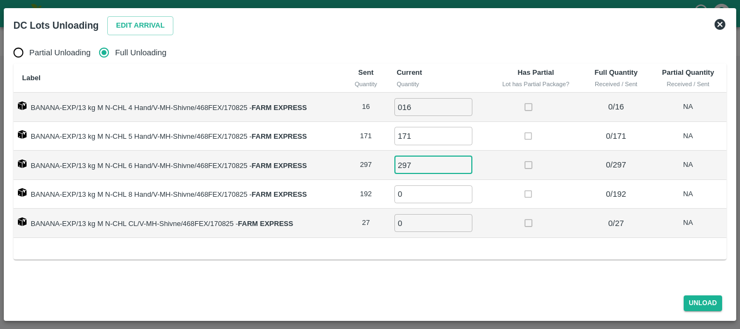
type input "297"
type input "192"
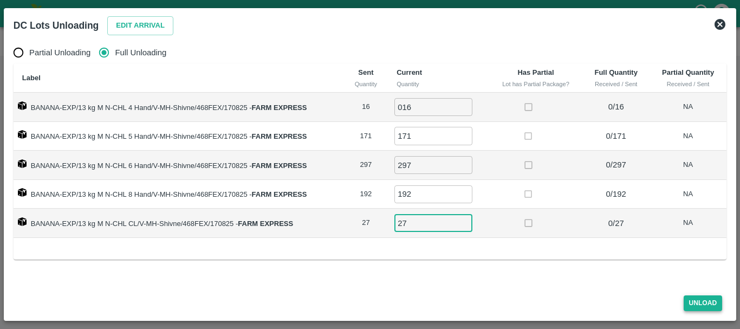
type input "27"
click at [698, 303] on button "Unload" at bounding box center [702, 303] width 39 height 16
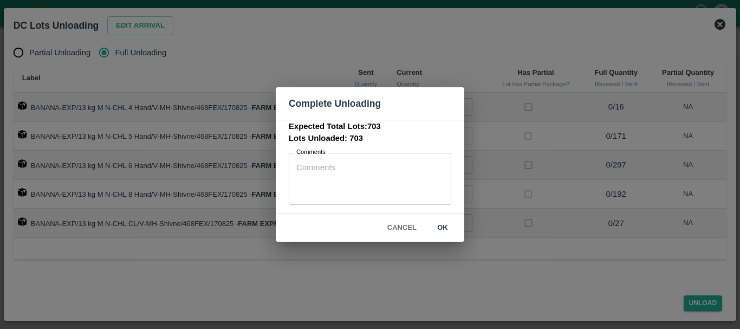
click at [444, 230] on button "ok" at bounding box center [442, 227] width 35 height 19
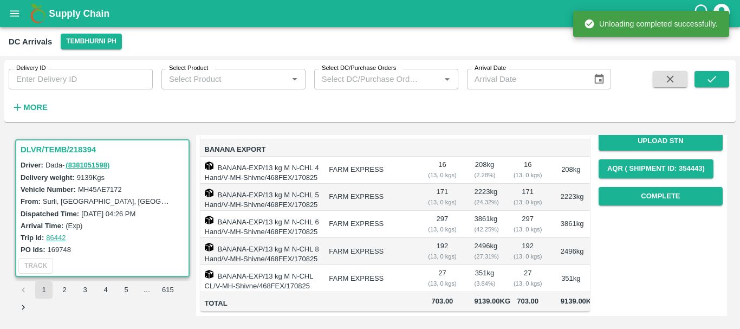
scroll to position [0, 0]
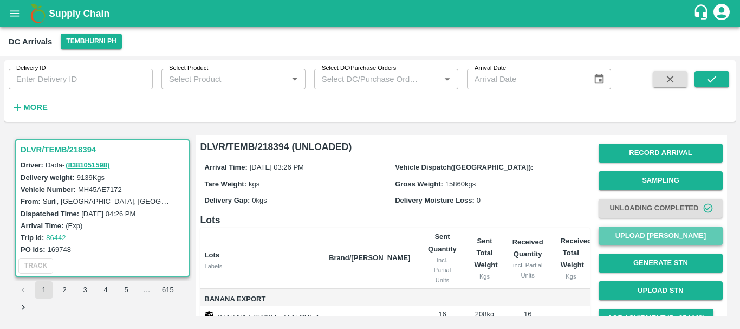
click at [642, 235] on button "Upload Tare Weight" at bounding box center [660, 235] width 124 height 19
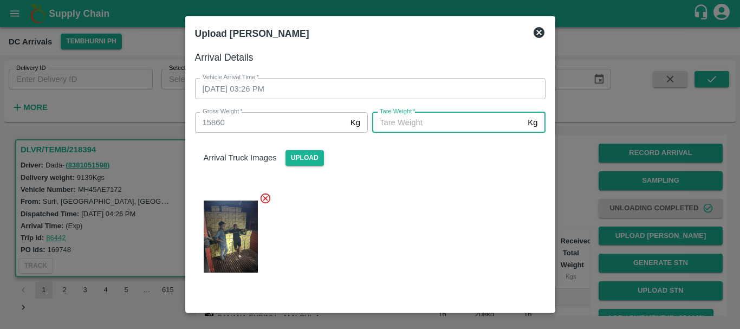
click at [473, 128] on input "Tare Weight   *" at bounding box center [447, 122] width 151 height 21
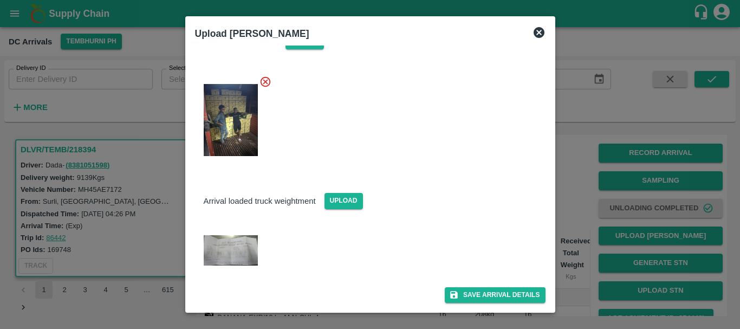
click at [243, 241] on img at bounding box center [231, 250] width 54 height 30
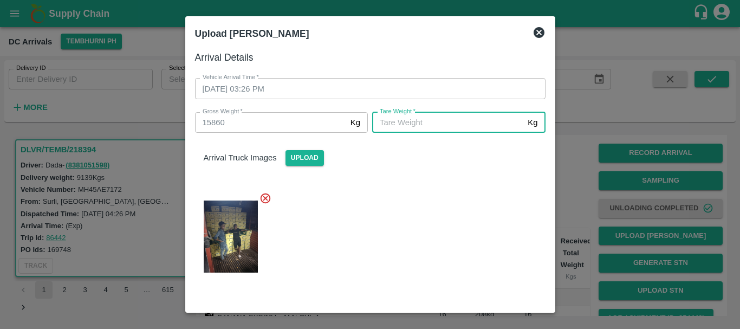
click at [431, 118] on input "Tare Weight   *" at bounding box center [447, 122] width 151 height 21
type input "5890"
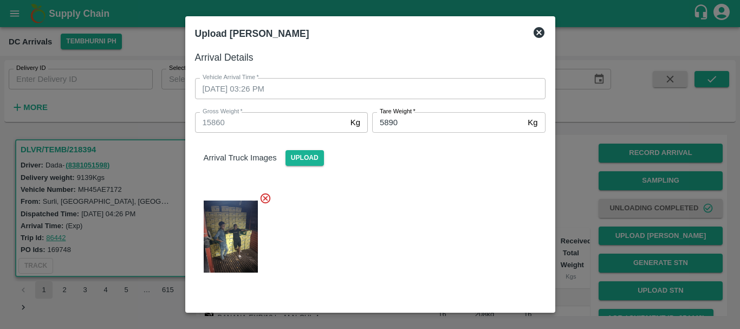
click at [424, 215] on div at bounding box center [365, 233] width 359 height 100
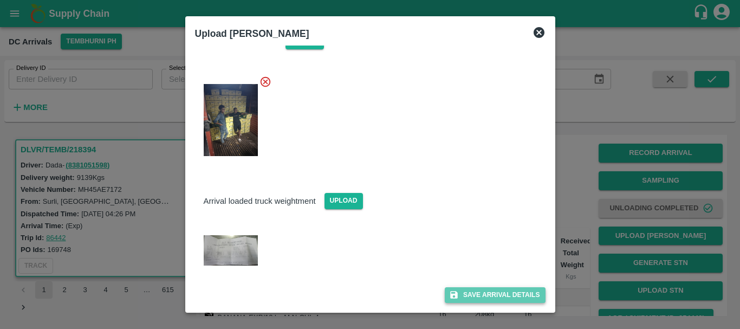
click at [474, 292] on button "Save Arrival Details" at bounding box center [494, 295] width 100 height 16
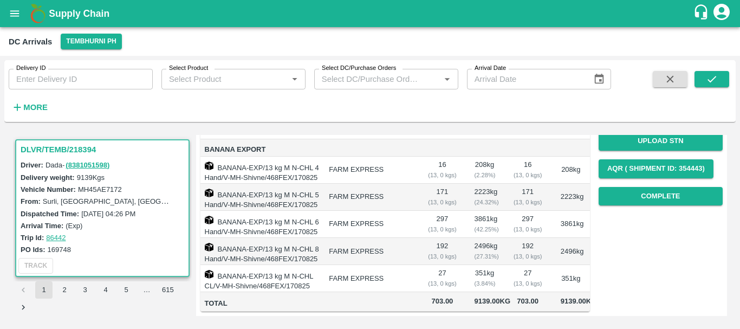
scroll to position [0, 0]
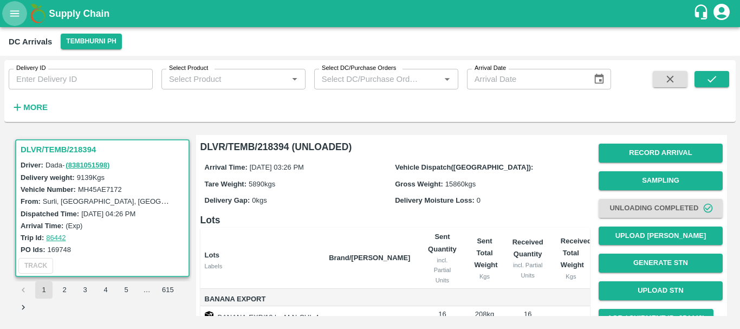
click at [16, 12] on icon "open drawer" at bounding box center [15, 14] width 12 height 12
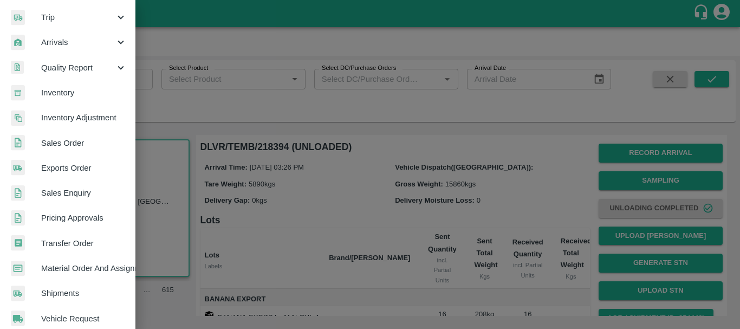
scroll to position [129, 0]
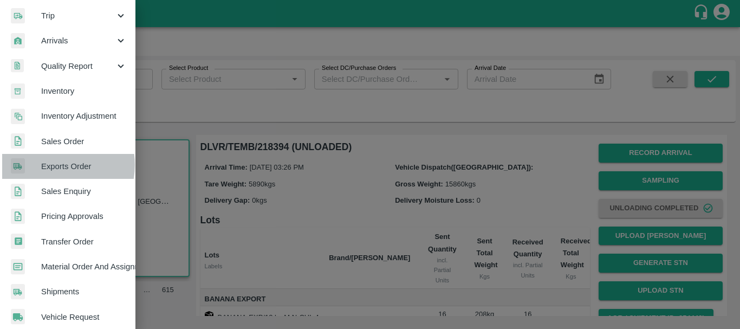
click at [49, 165] on span "Exports Order" at bounding box center [84, 166] width 86 height 12
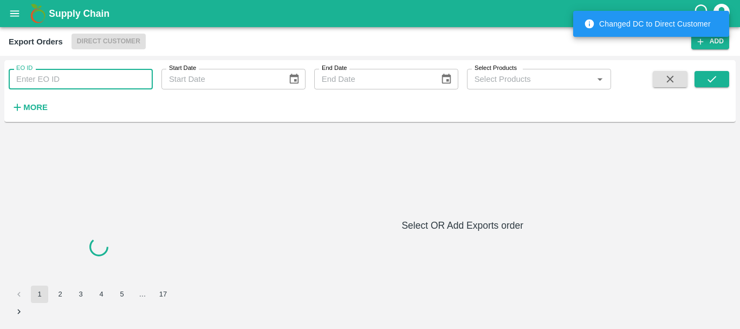
click at [73, 76] on input "EO ID" at bounding box center [81, 79] width 144 height 21
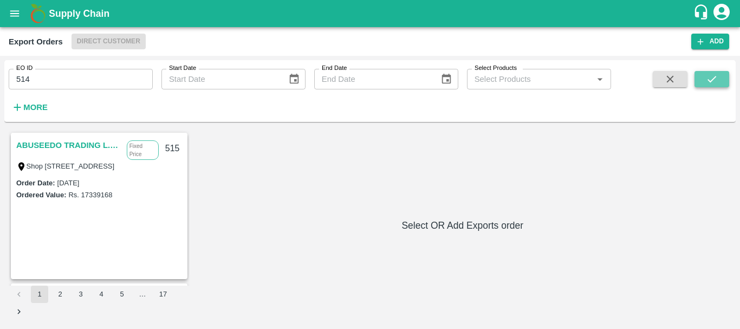
click at [712, 85] on icon "submit" at bounding box center [711, 79] width 12 height 12
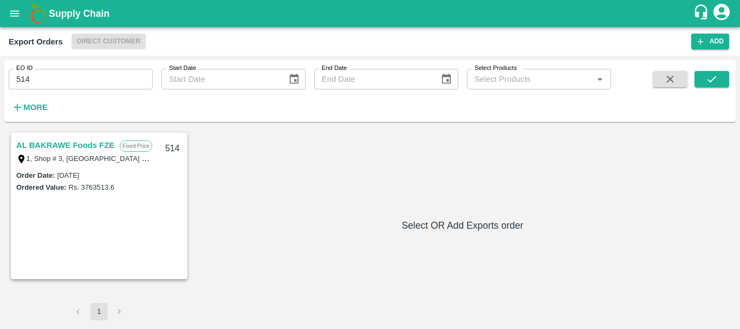
click at [66, 146] on link "AL BAKRAWE Foods FZE" at bounding box center [65, 145] width 98 height 14
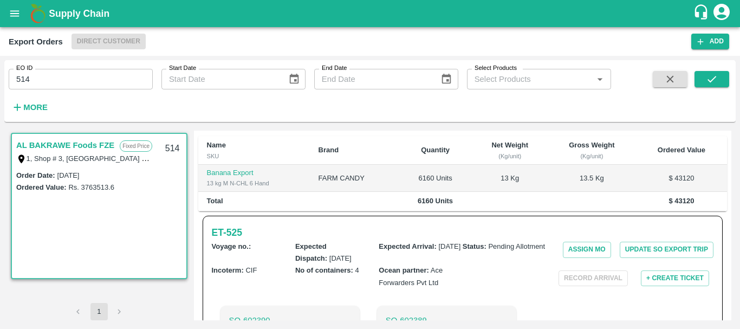
scroll to position [374, 0]
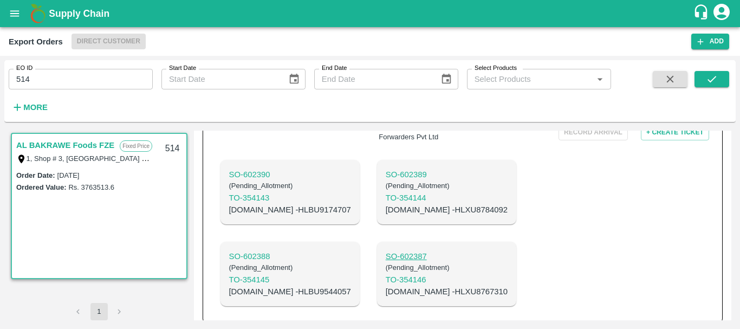
click at [385, 250] on p "SO- 602387" at bounding box center [446, 256] width 122 height 12
click at [410, 227] on div "SO- 602390 ( Pending_Allotment ) TO- 354143 C.No - HLBU9174707 SO- 602389 ( Pen…" at bounding box center [379, 233] width 335 height 164
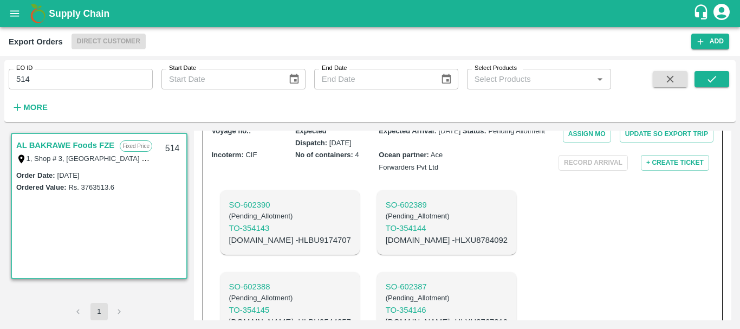
scroll to position [344, 0]
click at [351, 280] on p "SO- 602388" at bounding box center [290, 286] width 122 height 12
click at [253, 198] on p "SO- 602390" at bounding box center [290, 204] width 122 height 12
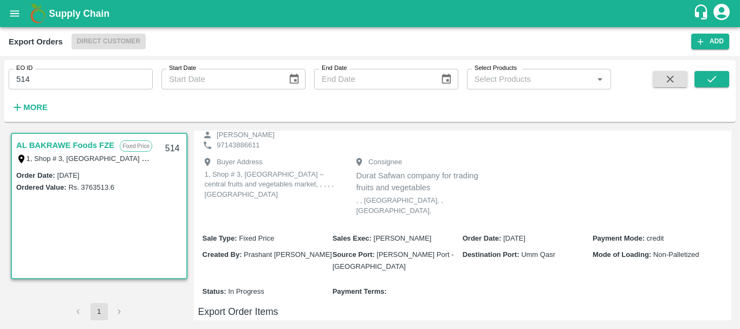
scroll to position [374, 0]
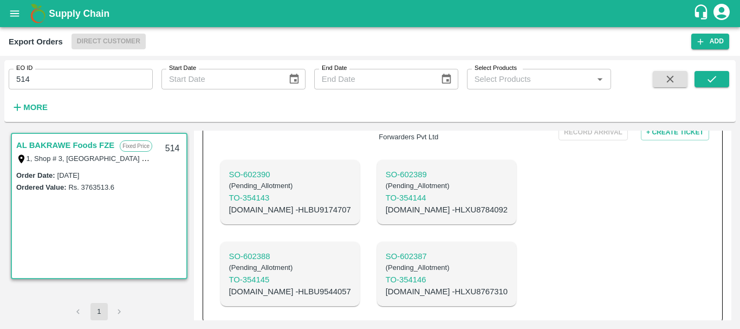
click at [385, 285] on p "C.No - HLXU8767310" at bounding box center [446, 291] width 122 height 12
copy p "HLXU8767310"
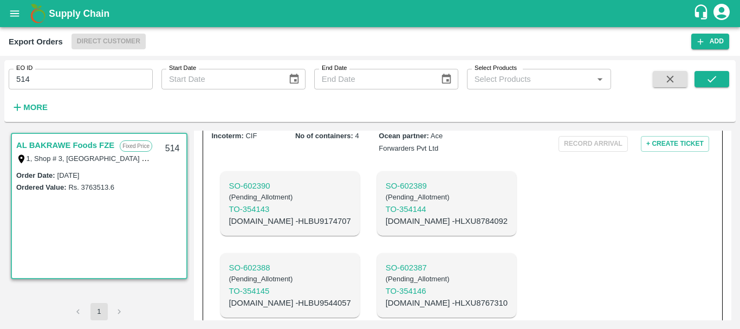
click at [351, 297] on p "C.No - HLBU9544057" at bounding box center [290, 303] width 122 height 12
copy p "HLBU9544057"
click at [385, 215] on p "C.No - HLXU8784092" at bounding box center [446, 221] width 122 height 12
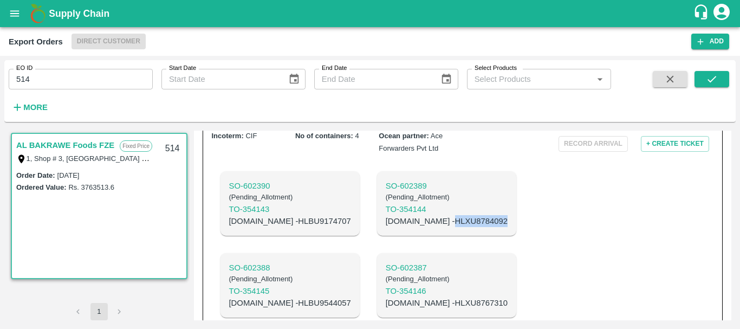
copy p "HLXU8784092"
click at [266, 215] on p "C.No - HLBU9174707" at bounding box center [290, 221] width 122 height 12
copy p "HLBU9174707"
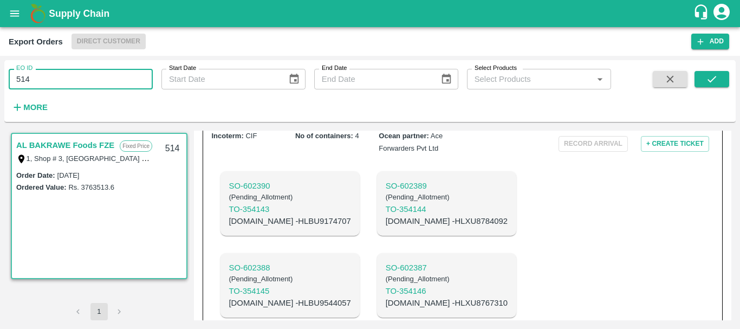
click at [45, 83] on input "514" at bounding box center [81, 79] width 144 height 21
click at [701, 83] on button "submit" at bounding box center [711, 79] width 35 height 16
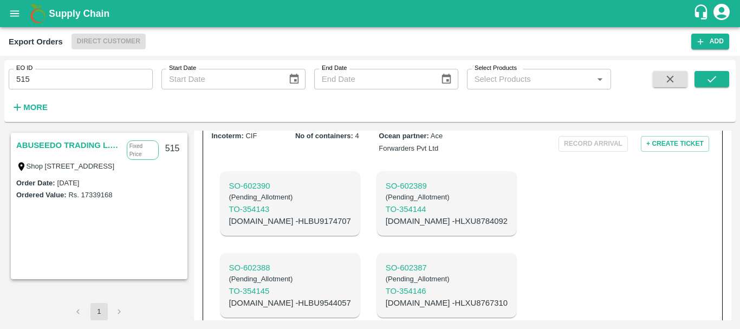
click at [81, 149] on link "ABUSEEDO TRADING L.L.C" at bounding box center [68, 145] width 105 height 14
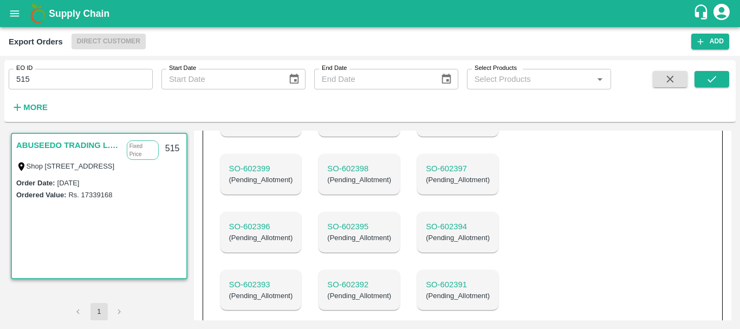
scroll to position [817, 0]
click at [426, 278] on p "SO- 602391" at bounding box center [458, 284] width 64 height 12
click at [391, 278] on p "SO- 602392" at bounding box center [359, 284] width 64 height 12
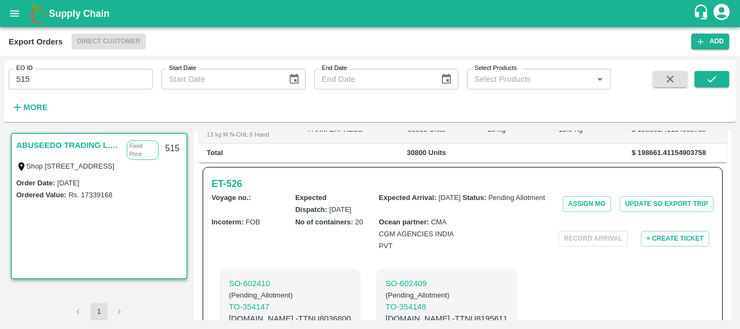
scroll to position [318, 0]
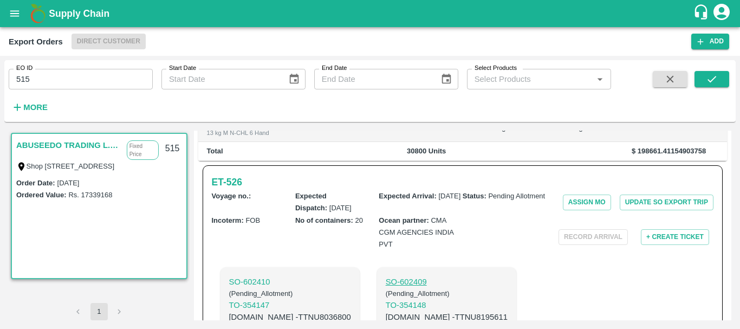
click at [385, 287] on p "SO- 602409" at bounding box center [446, 282] width 122 height 12
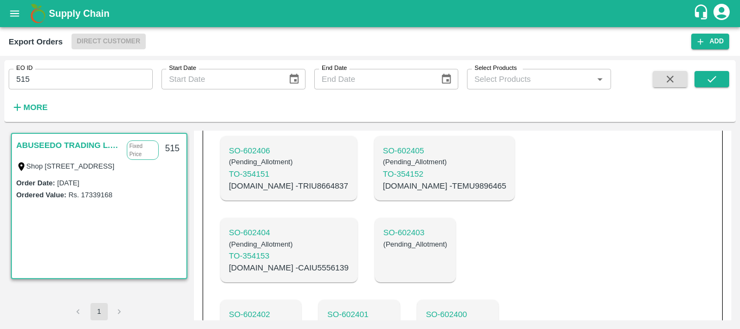
scroll to position [614, 0]
click at [349, 261] on p "C.No - CAIU5556139" at bounding box center [289, 267] width 120 height 12
copy p "CAIU5556139"
click at [383, 191] on p "C.No - TEMU9896465" at bounding box center [444, 185] width 123 height 12
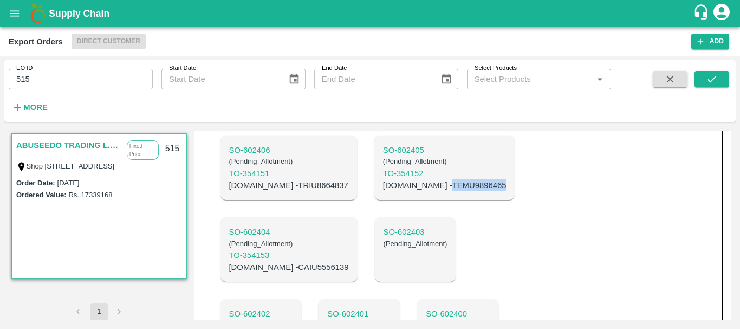
click at [383, 191] on p "C.No - TEMU9896465" at bounding box center [444, 185] width 123 height 12
copy p "TEMU9896465"
click at [275, 191] on p "C.No - TRIU8664837" at bounding box center [288, 185] width 119 height 12
copy p "TRIU8664837"
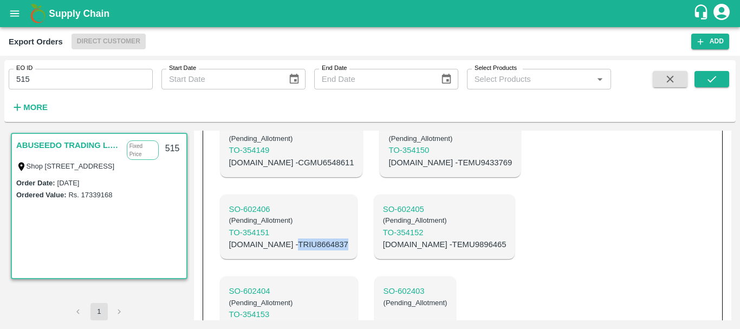
scroll to position [554, 0]
click at [399, 169] on p "C.No - TEMU9433769" at bounding box center [449, 164] width 123 height 12
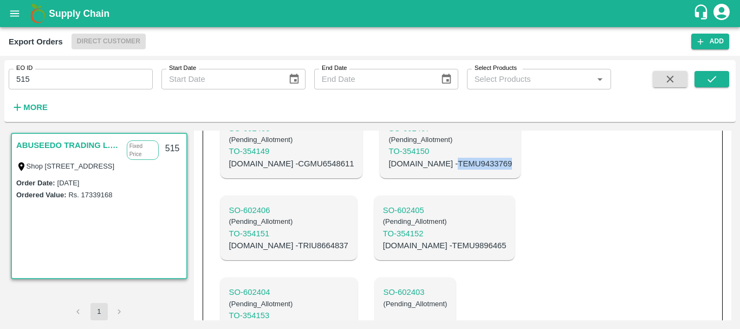
click at [399, 169] on p "C.No - TEMU9433769" at bounding box center [449, 164] width 123 height 12
copy p "TEMU9433769"
click at [283, 169] on p "C.No - CGMU6548611" at bounding box center [291, 164] width 125 height 12
copy p "CGMU6548611"
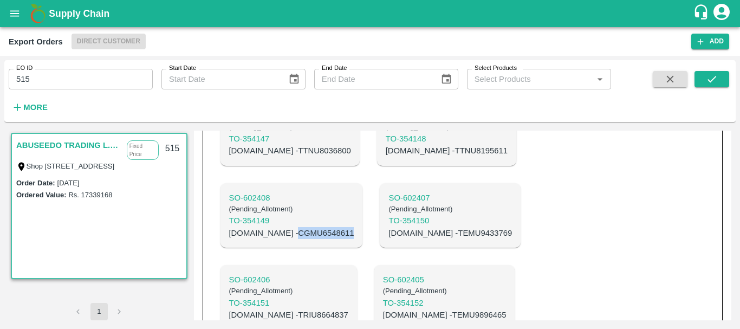
scroll to position [424, 0]
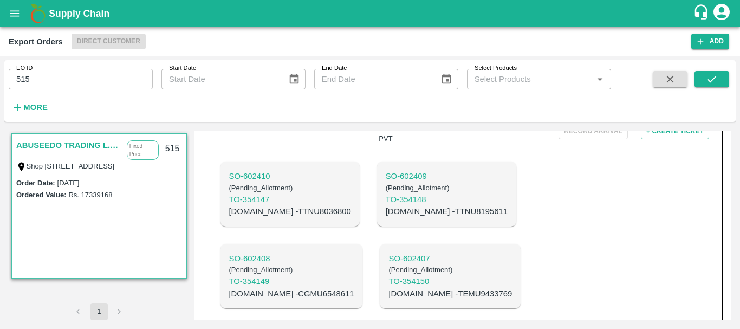
click at [385, 217] on p "C.No - TTNU8195611" at bounding box center [446, 211] width 122 height 12
copy p "TTNU8195611"
click at [266, 217] on p "C.No - TTNU8036800" at bounding box center [290, 211] width 122 height 12
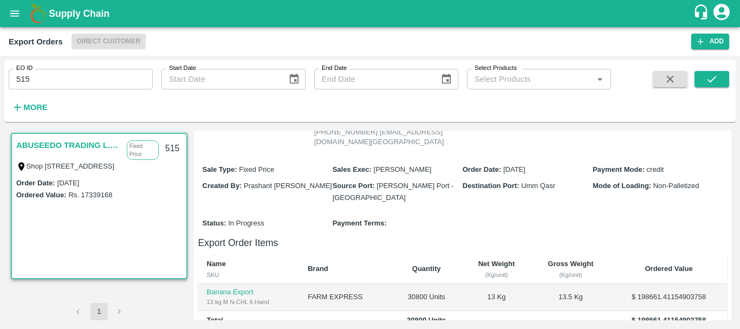
scroll to position [0, 0]
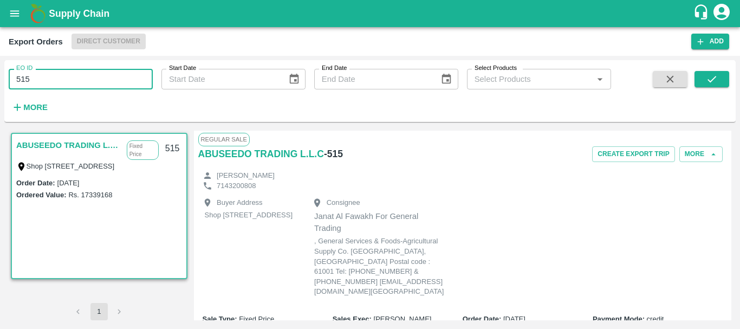
click at [40, 81] on input "515" at bounding box center [81, 79] width 144 height 21
type input "505"
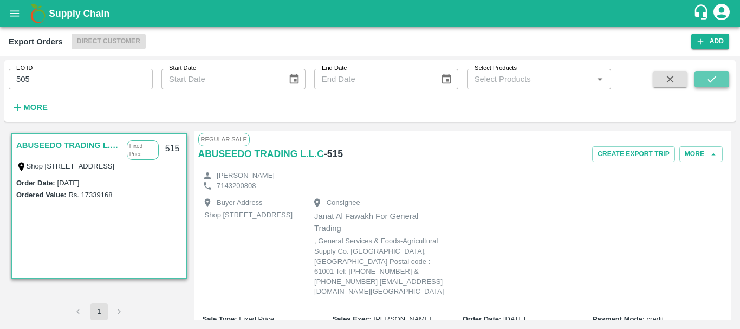
click at [711, 80] on icon "submit" at bounding box center [711, 79] width 9 height 6
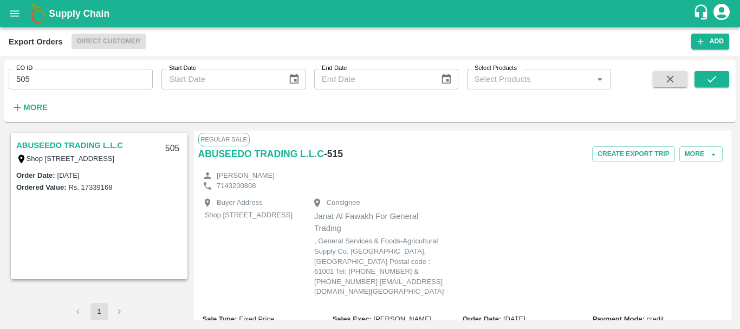
click at [54, 147] on link "ABUSEEDO TRADING L.L.C" at bounding box center [69, 145] width 107 height 14
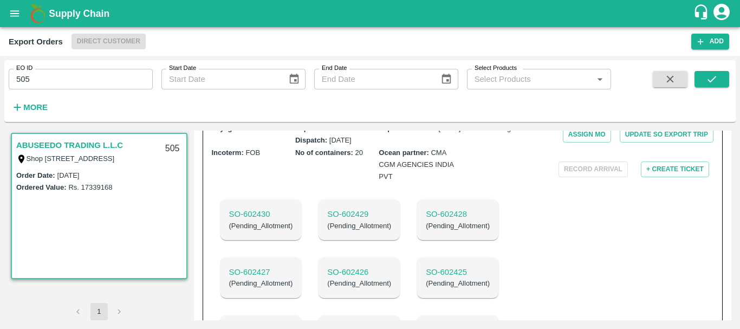
scroll to position [686, 0]
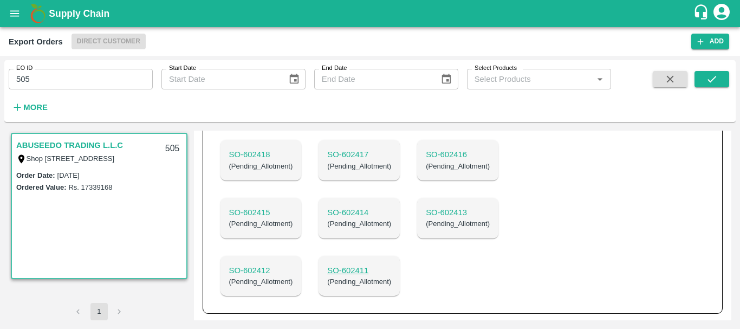
click at [350, 267] on p "SO- 602411" at bounding box center [359, 270] width 64 height 12
click at [260, 267] on p "SO- 602412" at bounding box center [261, 270] width 64 height 12
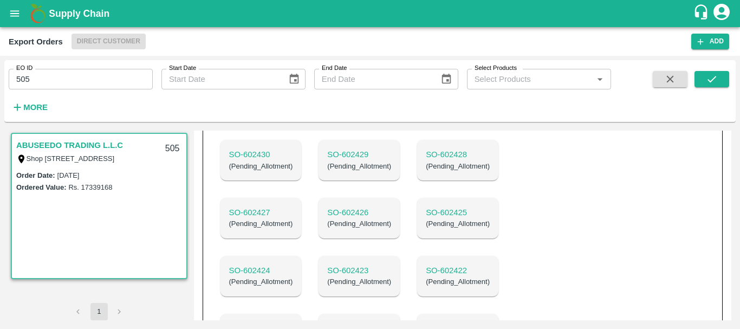
scroll to position [0, 0]
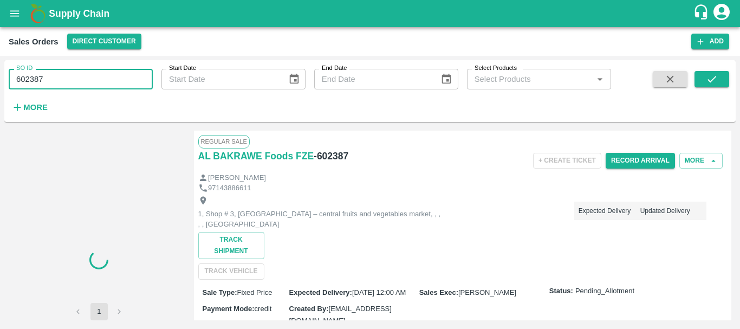
click at [34, 82] on input "602387" at bounding box center [81, 79] width 144 height 21
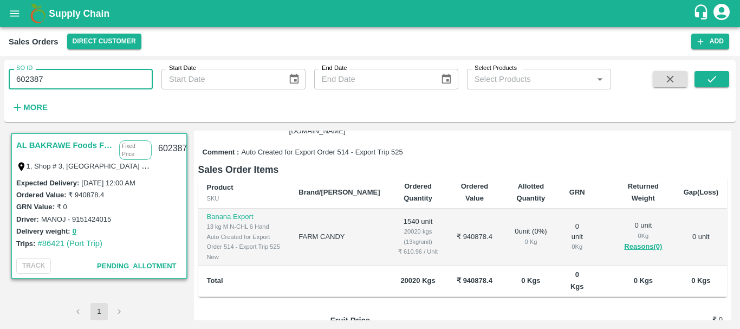
scroll to position [302, 0]
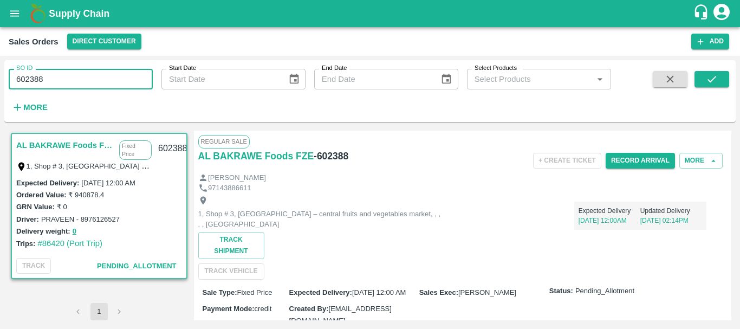
click at [24, 81] on input "602388" at bounding box center [81, 79] width 144 height 21
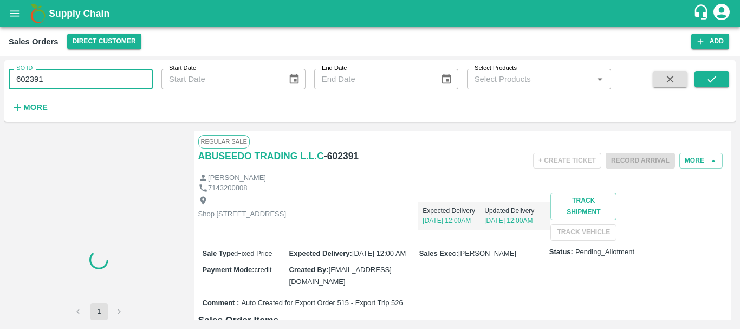
click at [29, 85] on input "602391" at bounding box center [81, 79] width 144 height 21
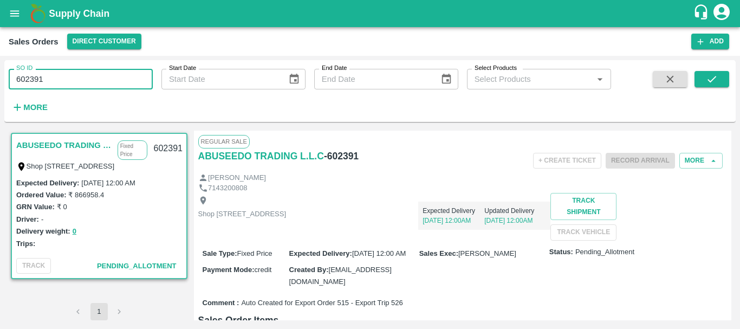
scroll to position [302, 0]
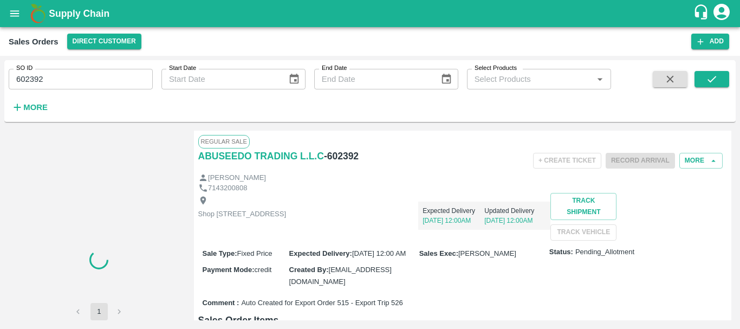
click at [32, 75] on input "602392" at bounding box center [81, 79] width 144 height 21
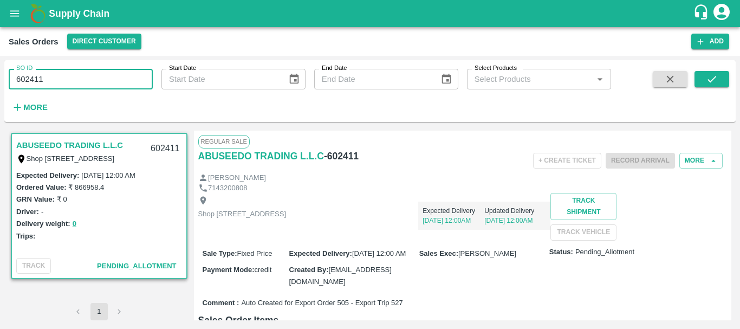
click at [33, 79] on input "602411" at bounding box center [81, 79] width 144 height 21
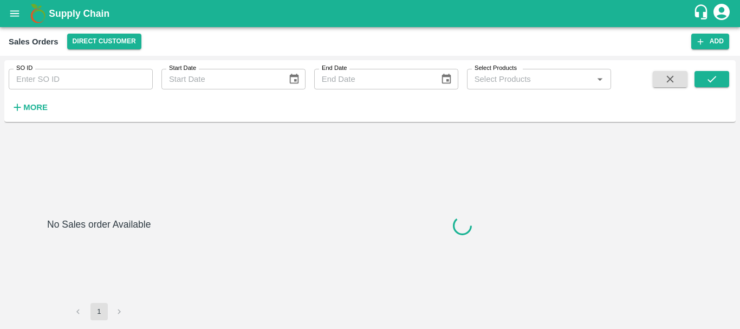
type input "602412"
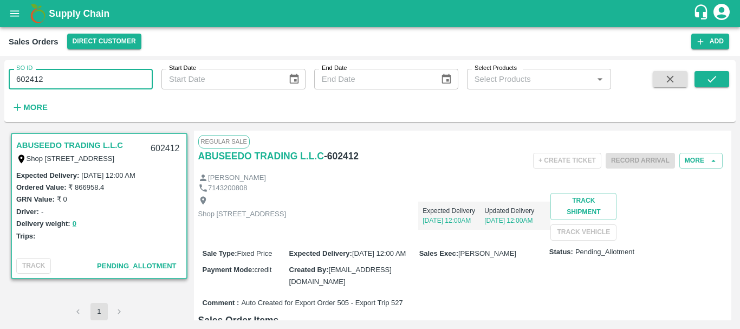
click at [32, 74] on input "602412" at bounding box center [81, 79] width 144 height 21
